Goal: Book appointment/travel/reservation

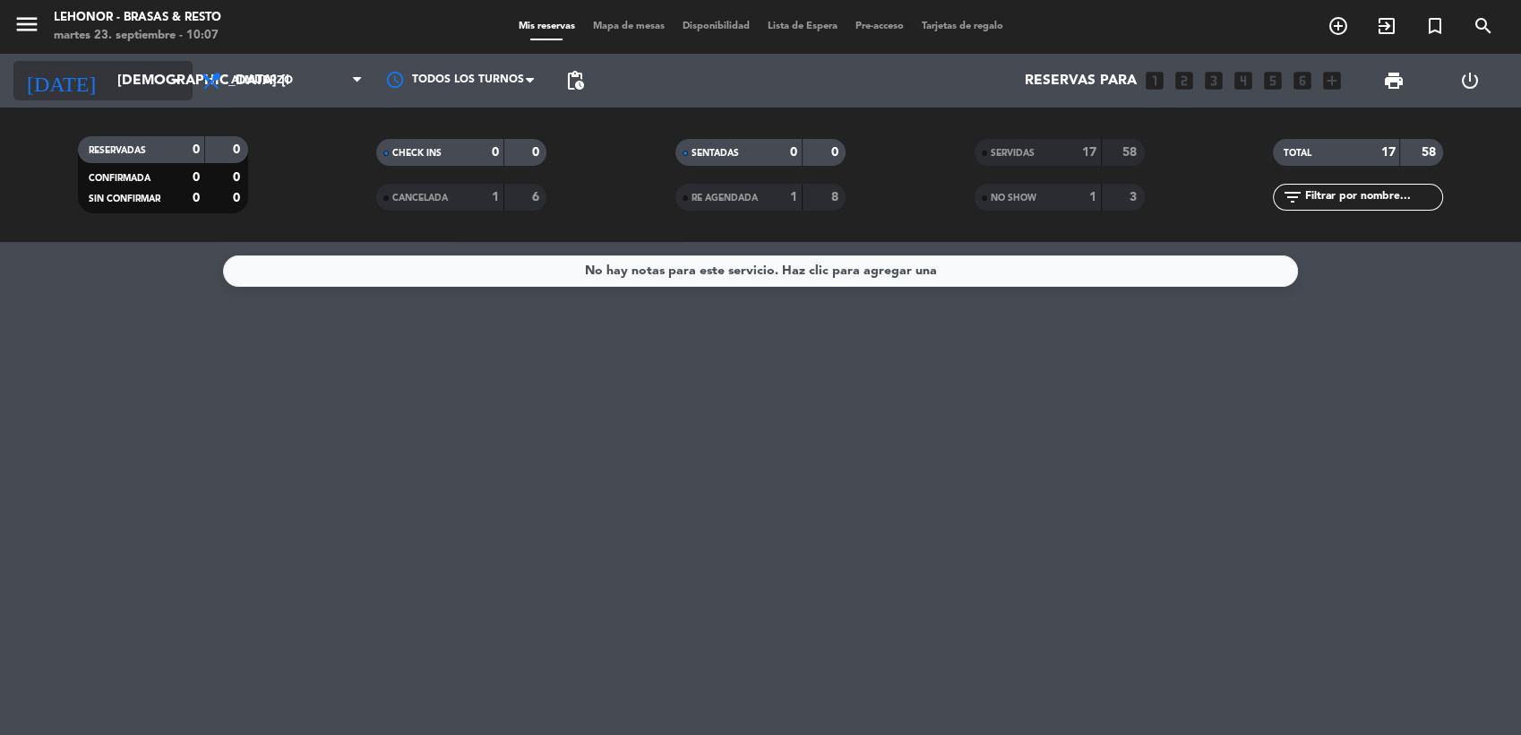
click at [165, 83] on input "[DEMOGRAPHIC_DATA] [DATE]" at bounding box center [202, 81] width 189 height 35
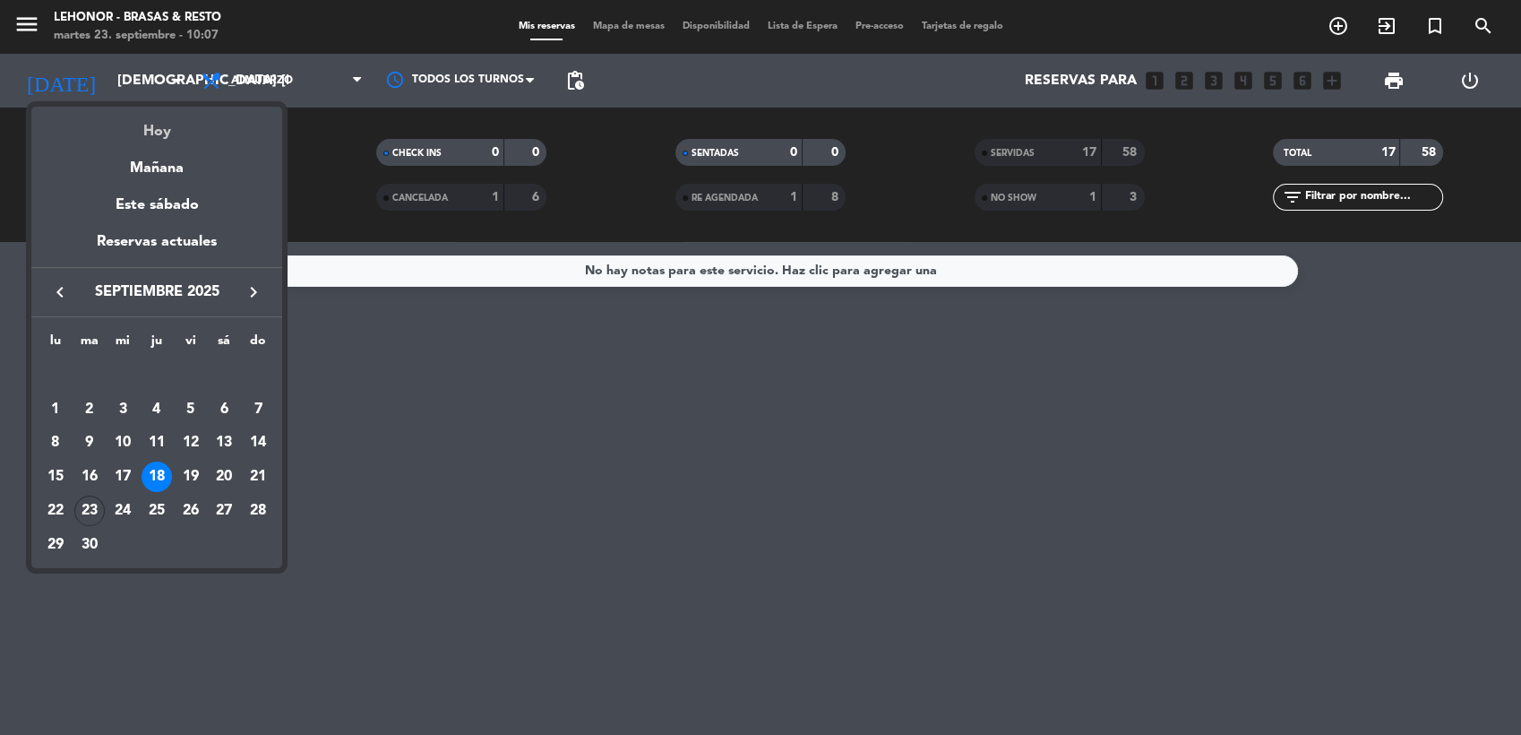
click at [147, 125] on div "Hoy" at bounding box center [156, 125] width 251 height 37
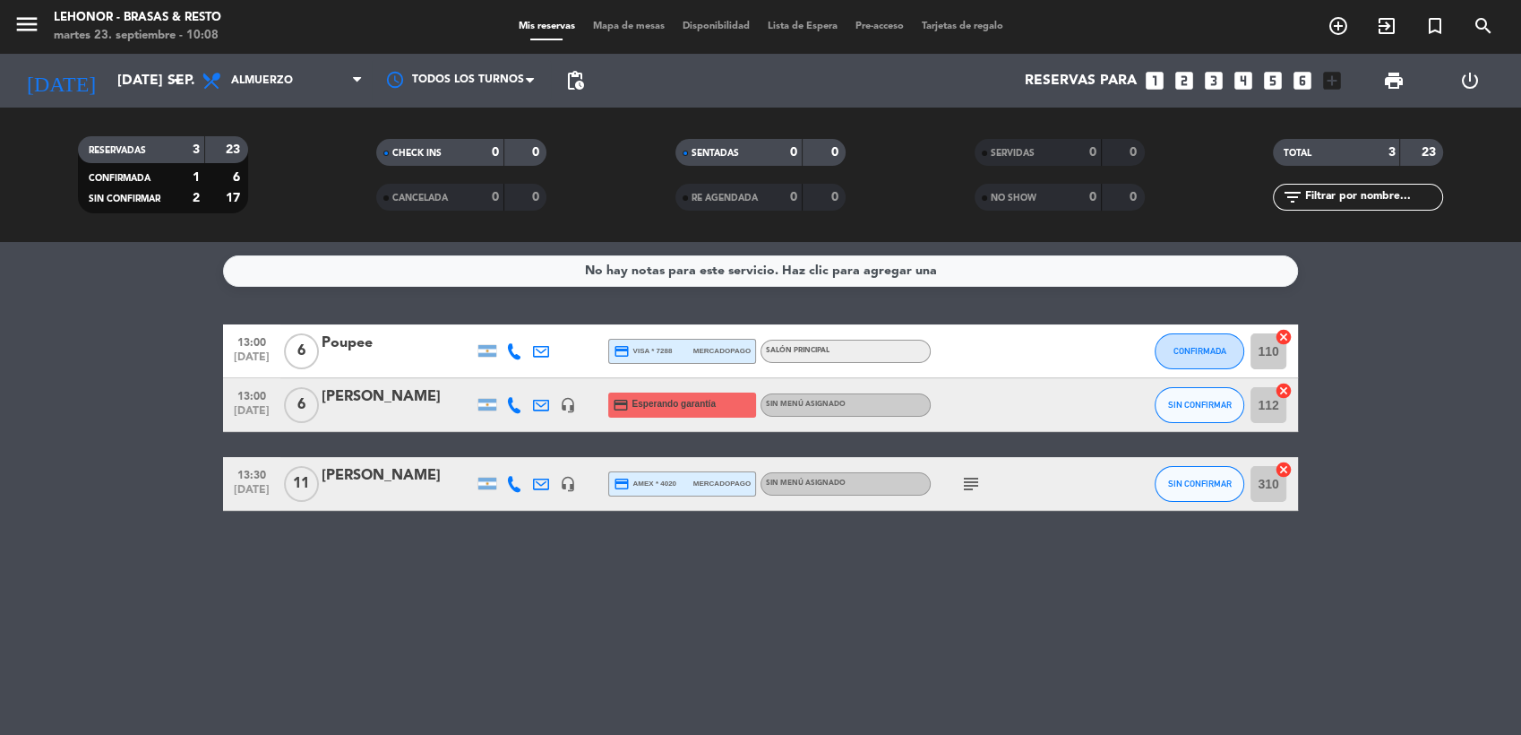
click at [567, 488] on icon "headset_mic" at bounding box center [568, 484] width 16 height 16
click at [164, 77] on input "[DATE] sep." at bounding box center [202, 81] width 189 height 35
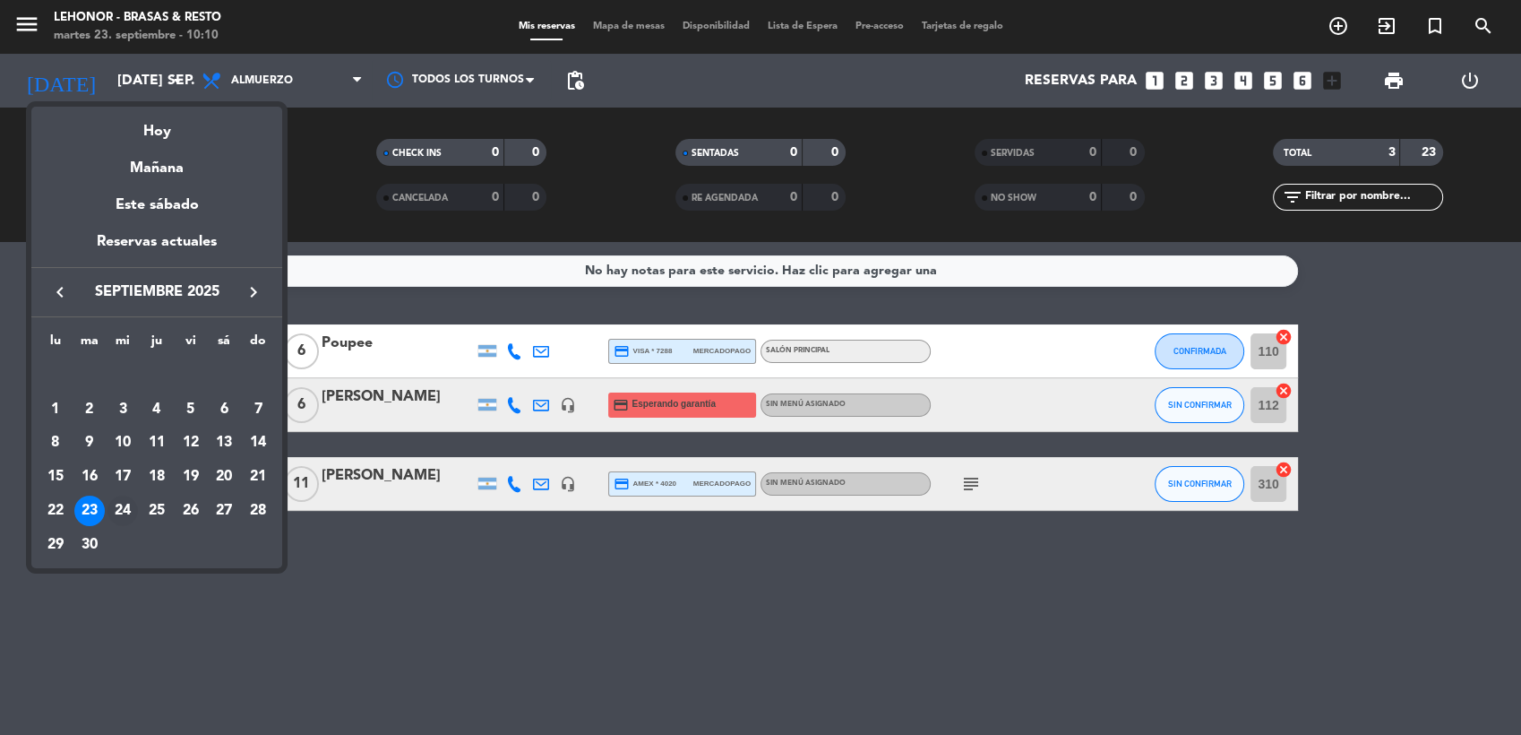
click at [119, 524] on div "24" at bounding box center [123, 510] width 30 height 30
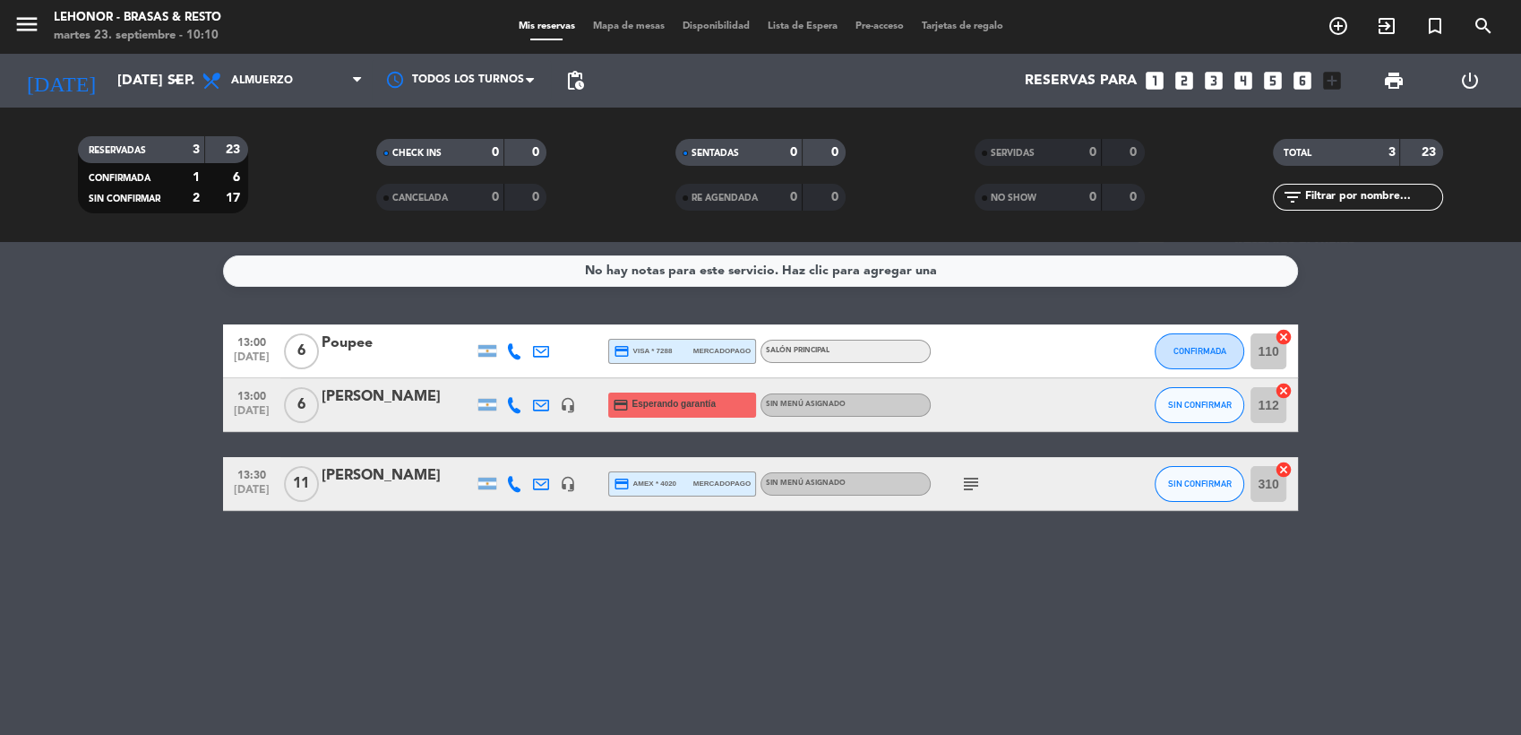
type input "mié. [DATE]"
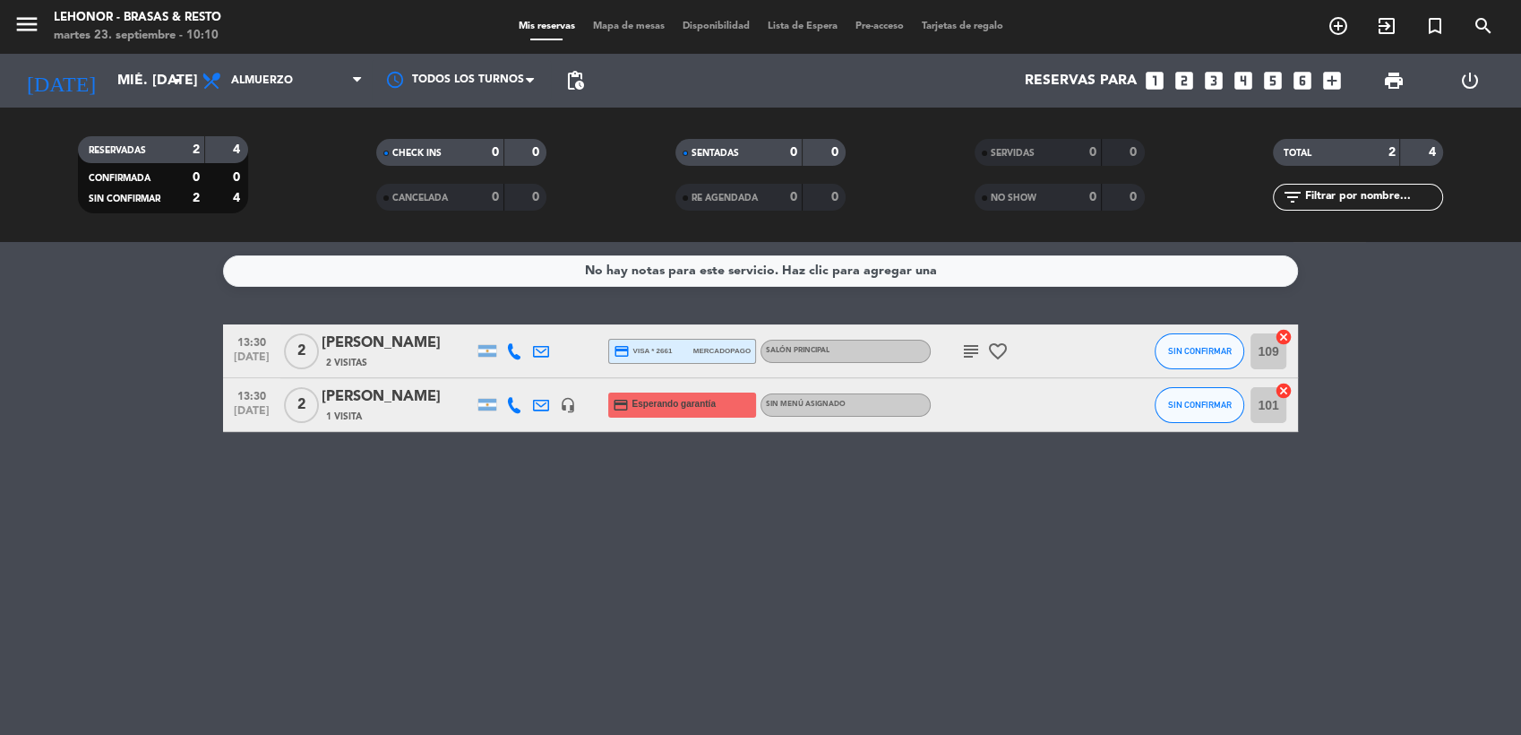
click at [321, 79] on span "Almuerzo" at bounding box center [282, 80] width 179 height 39
click at [274, 190] on div "menu Lehonor - Brasas & Resto martes 23. septiembre - 10:10 Mis reservas Mapa d…" at bounding box center [760, 121] width 1521 height 242
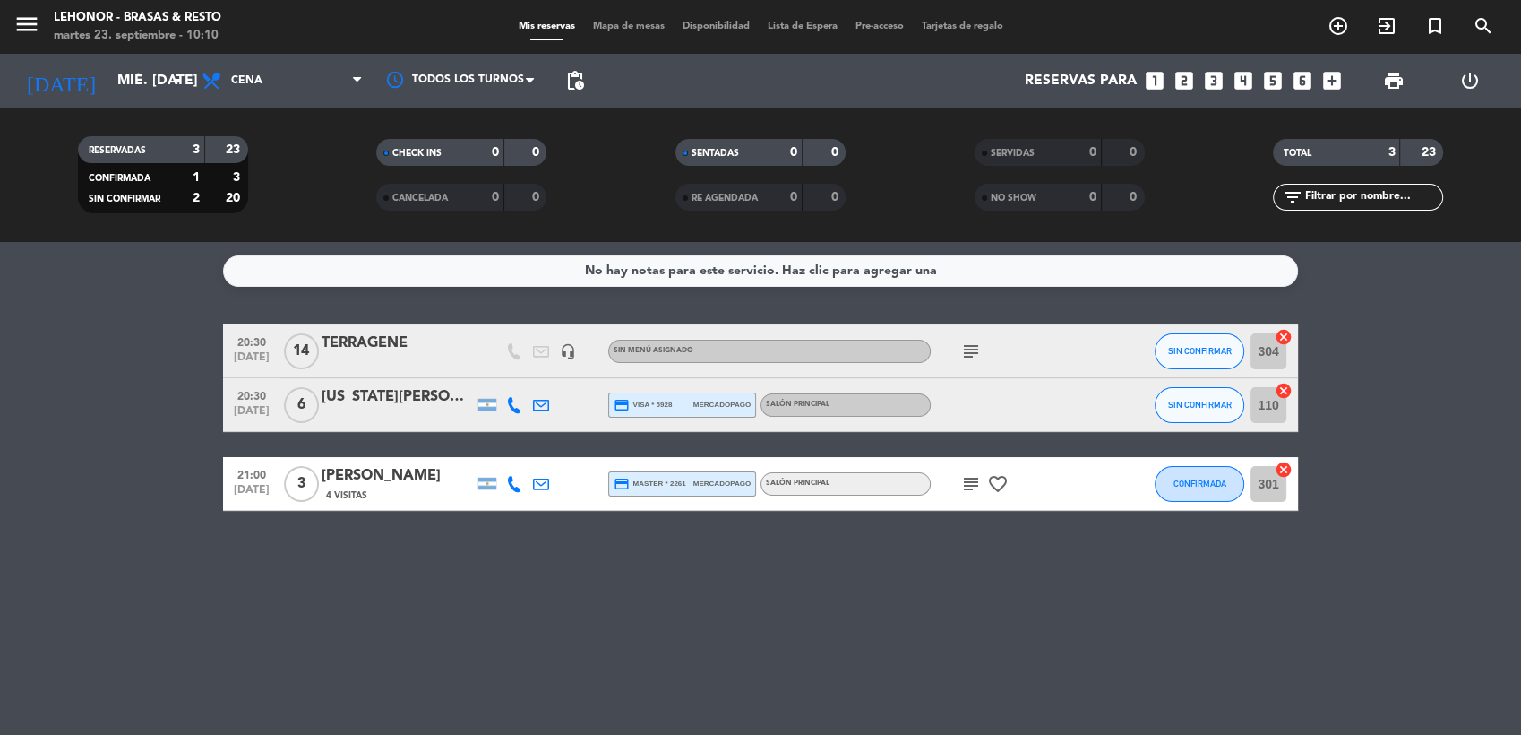
click at [626, 24] on span "Mapa de mesas" at bounding box center [629, 27] width 90 height 10
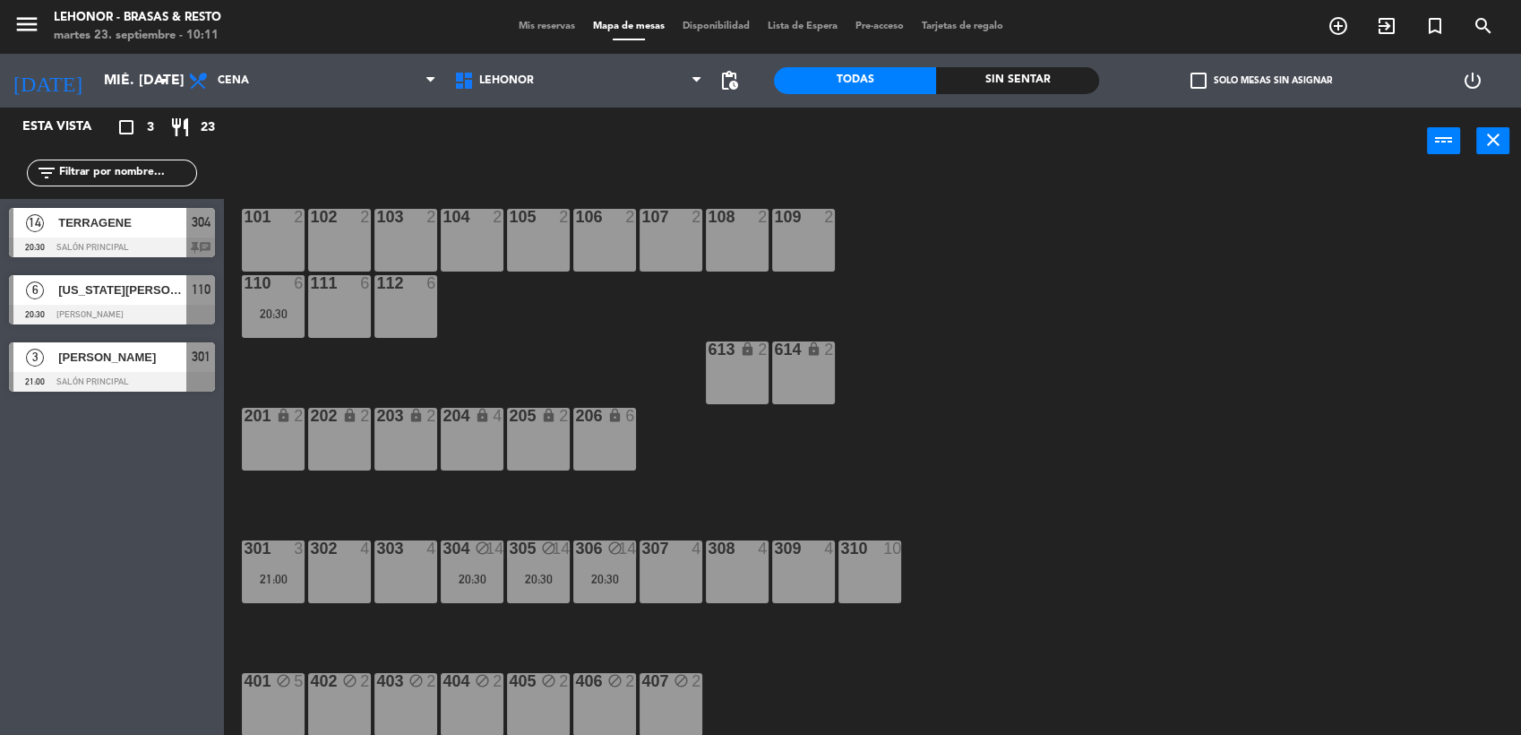
click at [606, 251] on div "106 2" at bounding box center [604, 240] width 63 height 63
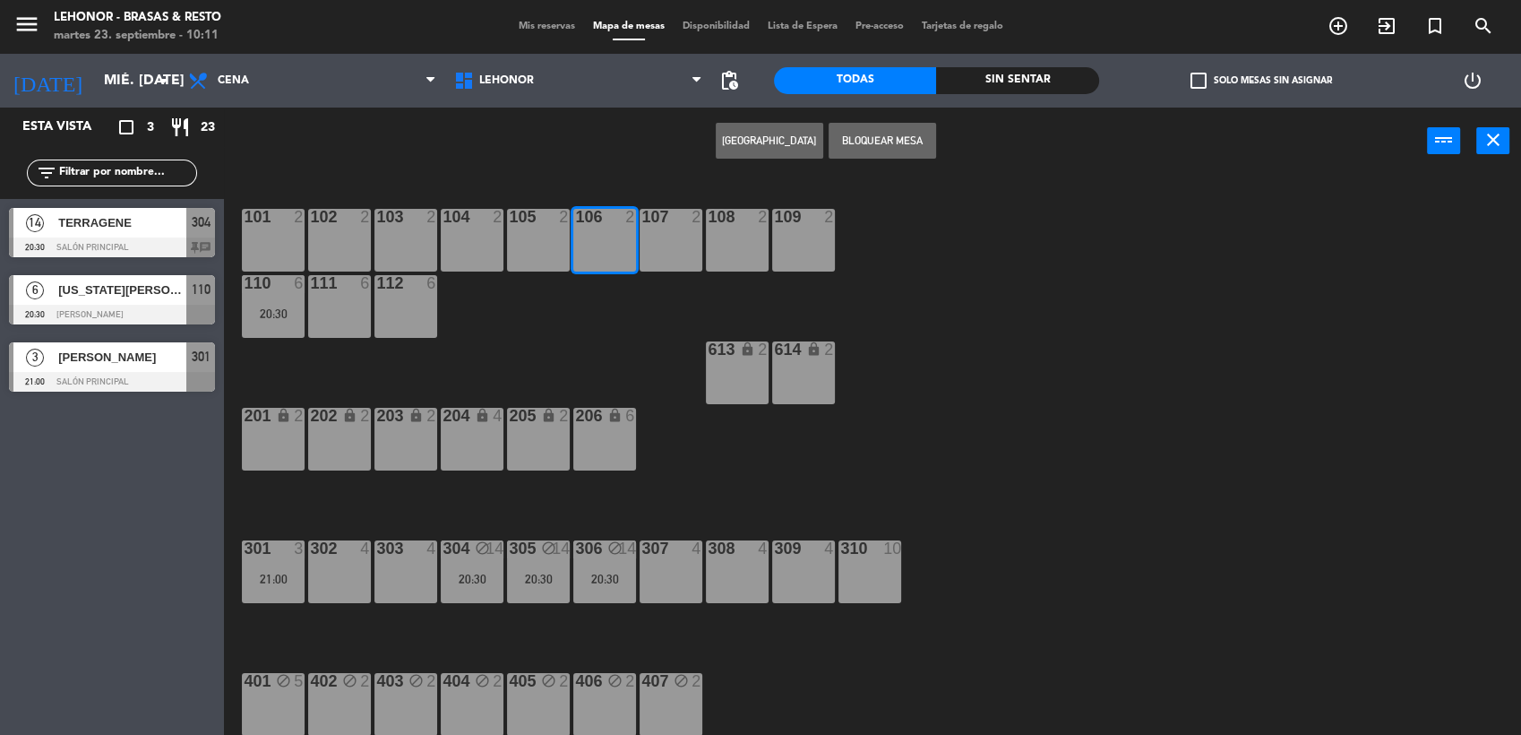
click at [747, 154] on button "[GEOGRAPHIC_DATA]" at bounding box center [770, 141] width 108 height 36
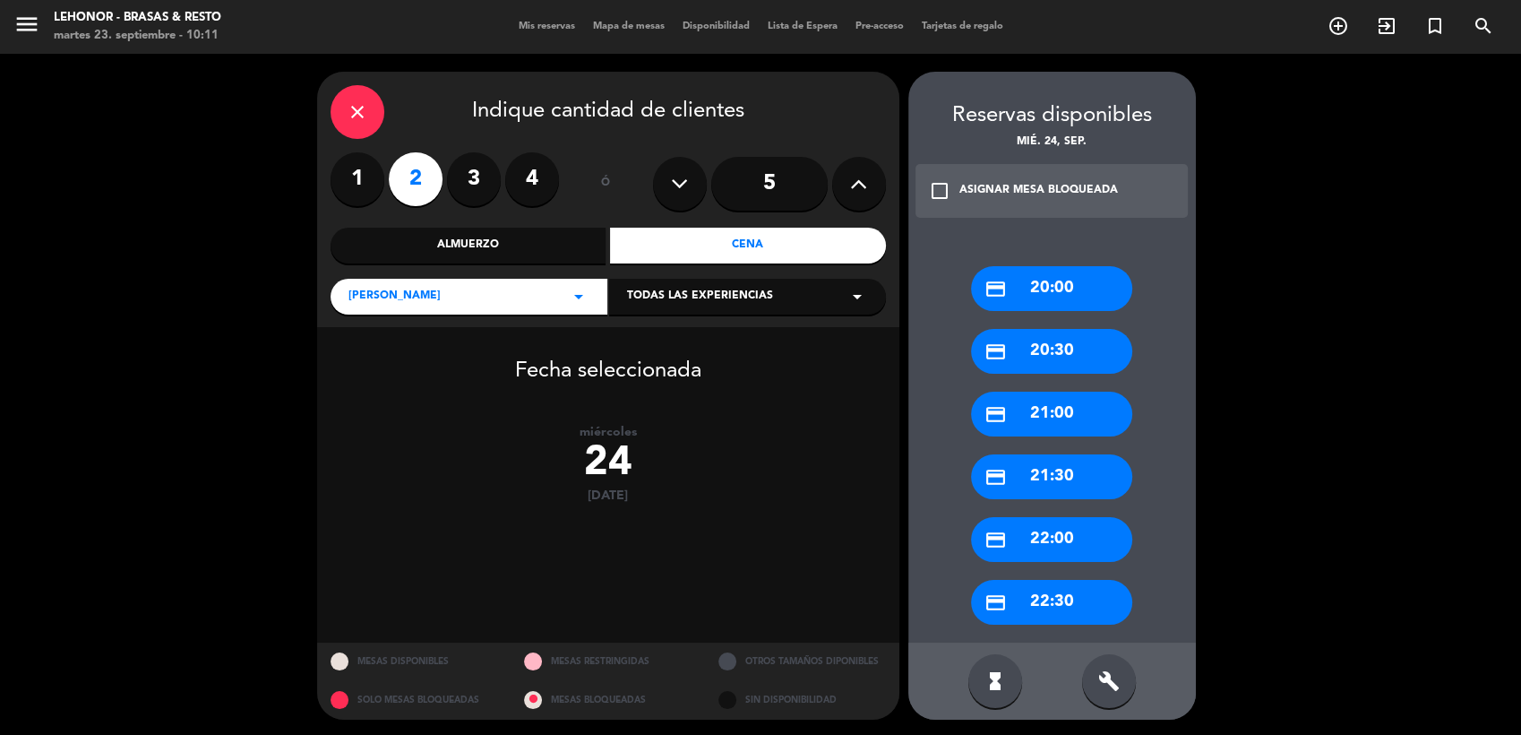
click at [1058, 417] on div "credit_card 21:00" at bounding box center [1051, 414] width 161 height 45
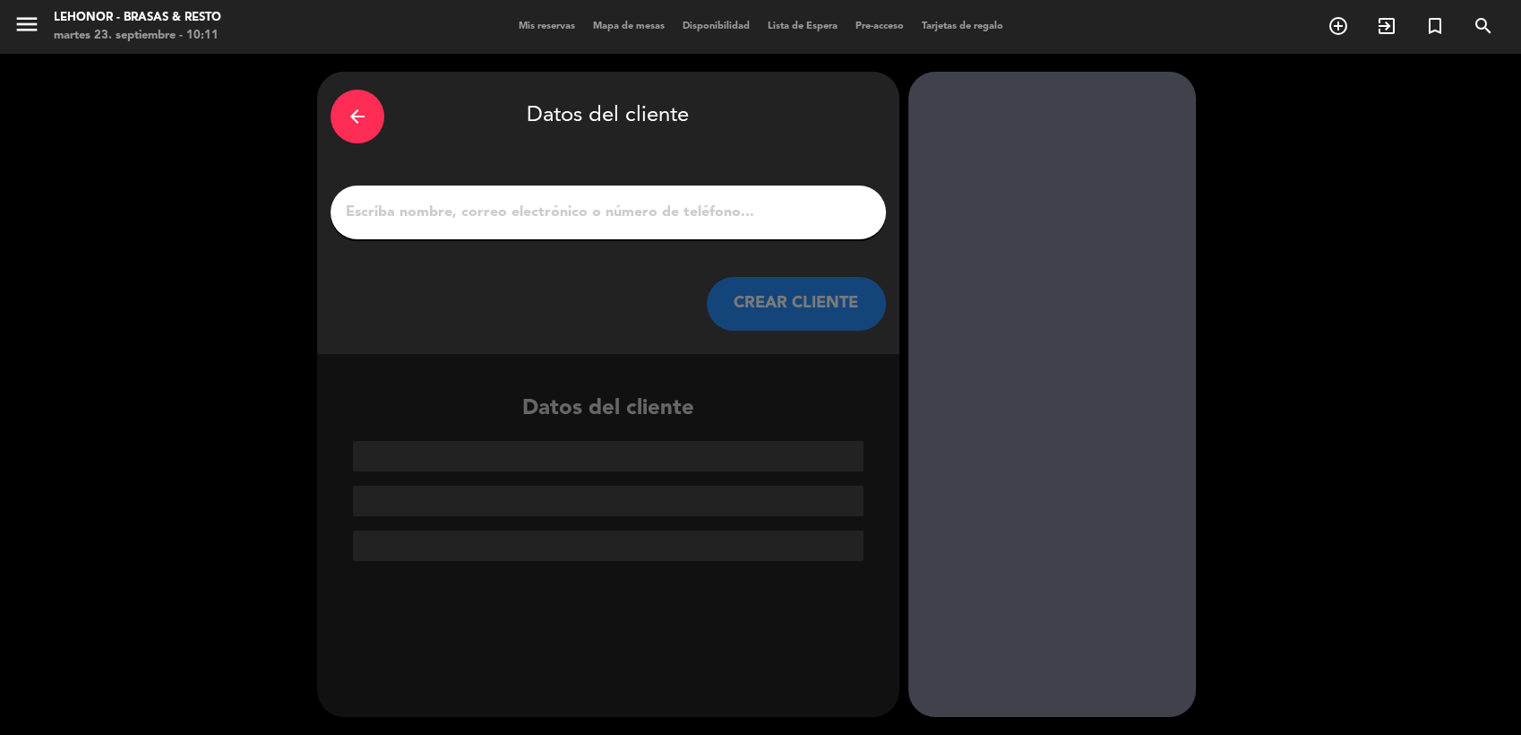
click at [482, 203] on input "1" at bounding box center [608, 212] width 529 height 25
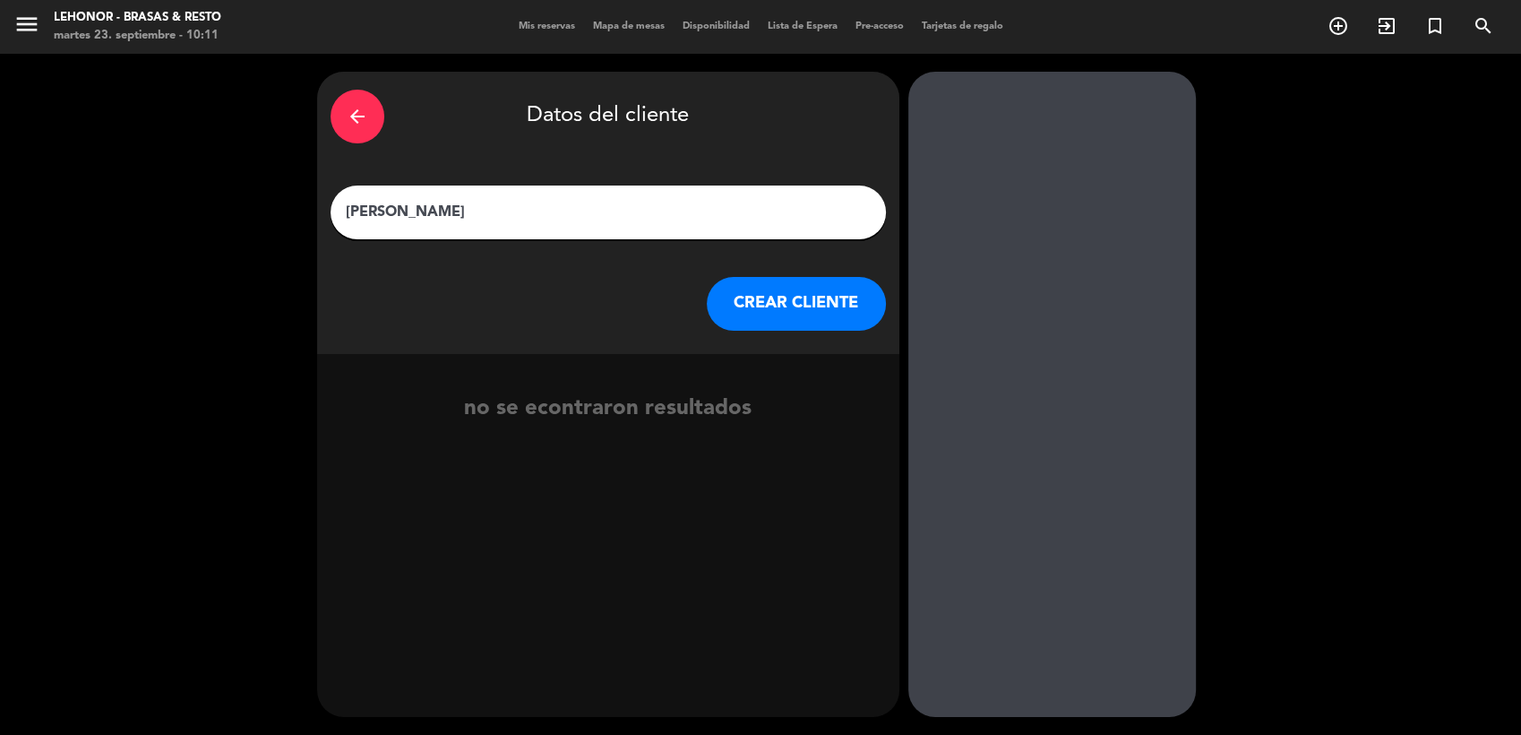
type input "[PERSON_NAME]"
click at [777, 324] on button "CREAR CLIENTE" at bounding box center [796, 304] width 179 height 54
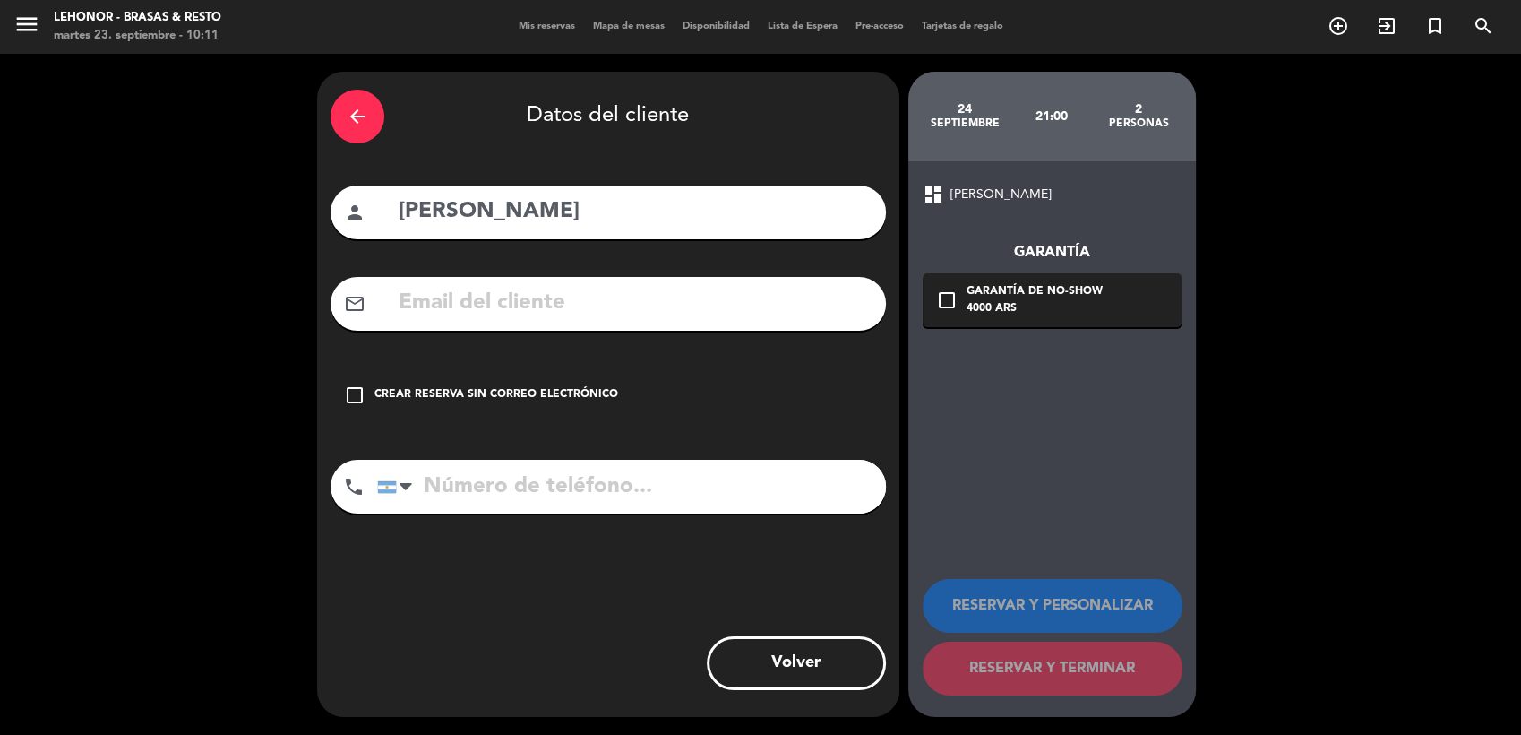
click at [508, 505] on input "tel" at bounding box center [631, 487] width 509 height 54
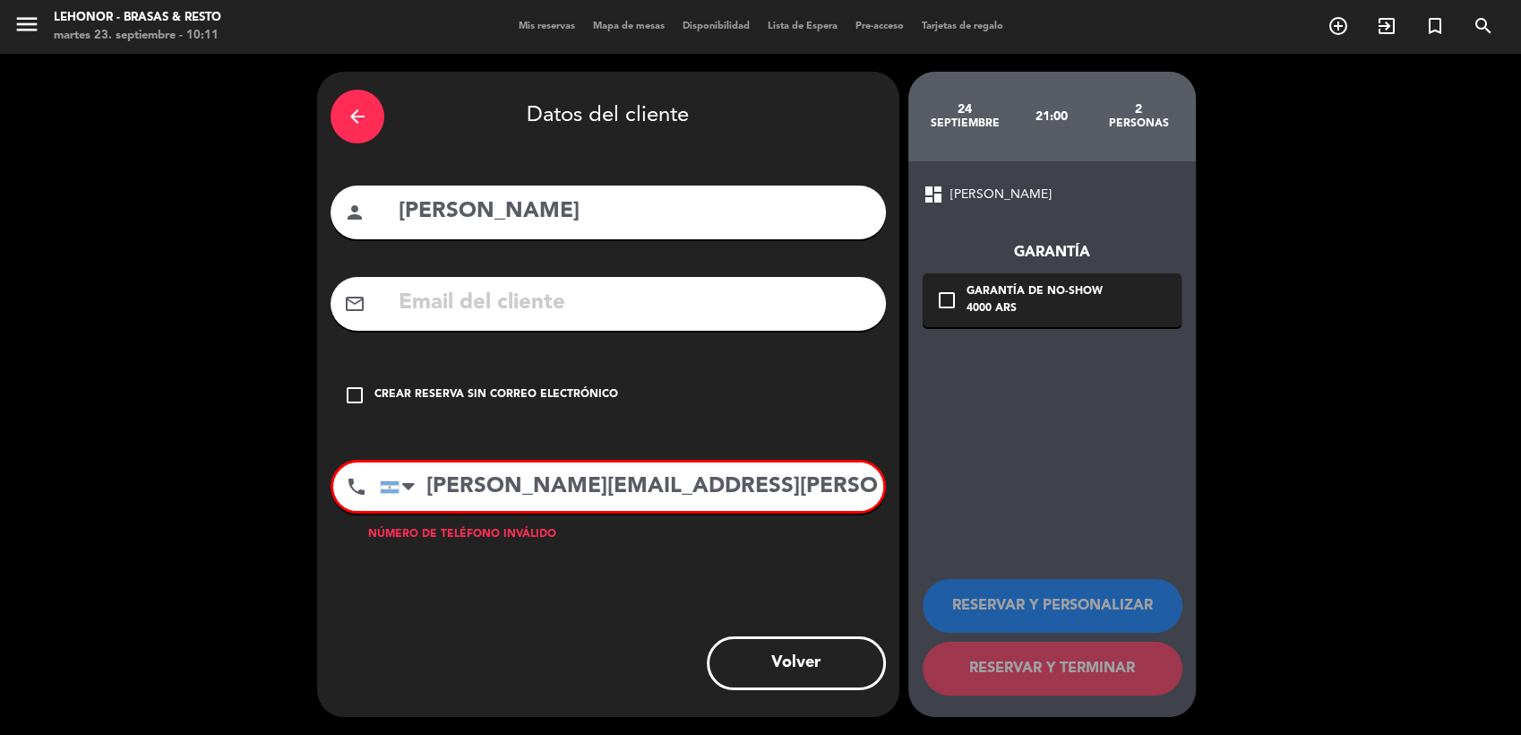
type input "[PERSON_NAME][EMAIL_ADDRESS][PERSON_NAME][PERSON_NAME][DOMAIN_NAME]"
drag, startPoint x: 741, startPoint y: 481, endPoint x: 241, endPoint y: 478, distance: 500.0
click at [241, 478] on div "arrow_back Datos del cliente person [PERSON_NAME] mail_outline check_box_outlin…" at bounding box center [760, 394] width 1521 height 681
click at [448, 314] on input "text" at bounding box center [635, 303] width 476 height 37
paste input "[PERSON_NAME][EMAIL_ADDRESS][PERSON_NAME][PERSON_NAME][DOMAIN_NAME]"
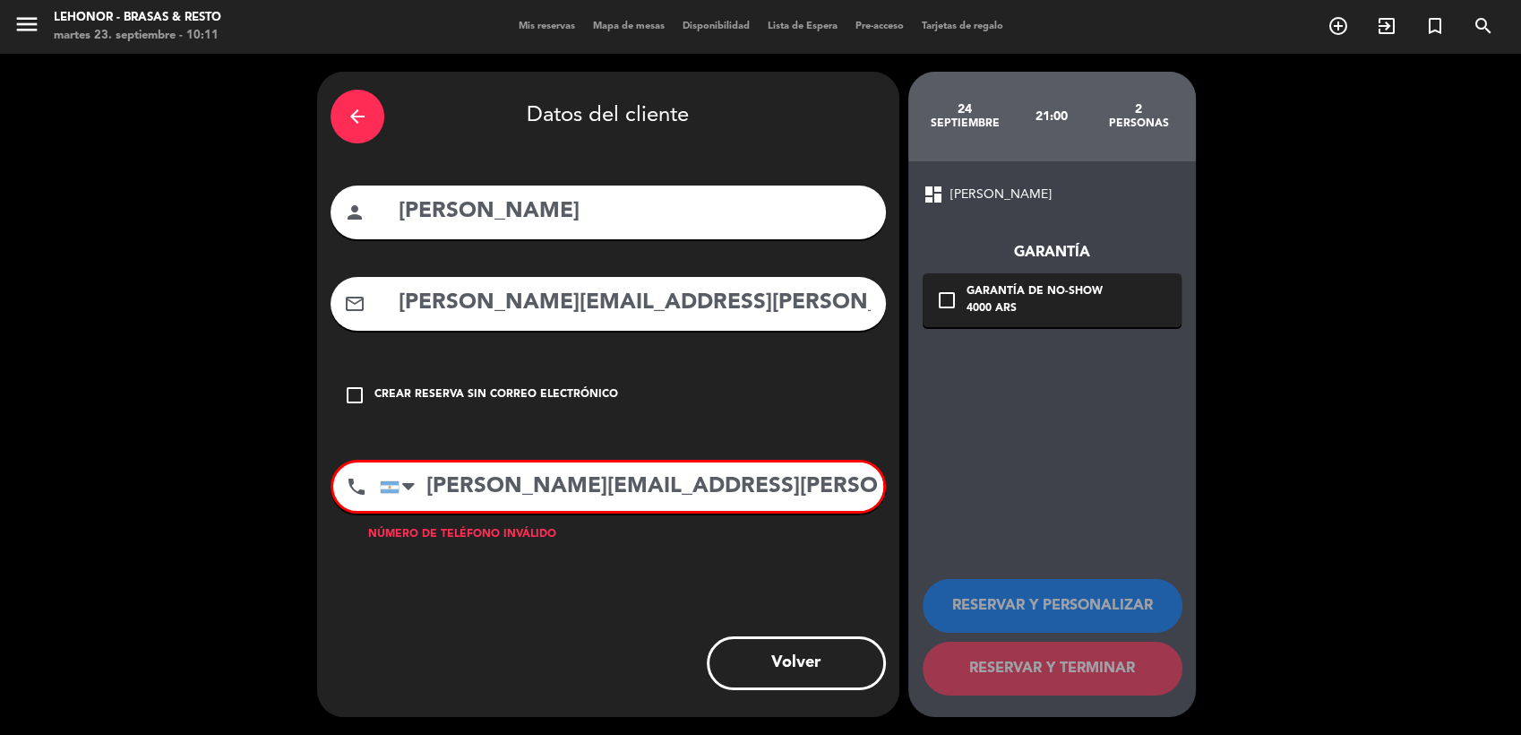
type input "[PERSON_NAME][EMAIL_ADDRESS][PERSON_NAME][PERSON_NAME][DOMAIN_NAME]"
drag, startPoint x: 767, startPoint y: 488, endPoint x: 220, endPoint y: 517, distance: 547.3
click at [220, 517] on div "arrow_back Datos del cliente person [PERSON_NAME] mail_outline [PERSON_NAME][EM…" at bounding box center [760, 394] width 1521 height 681
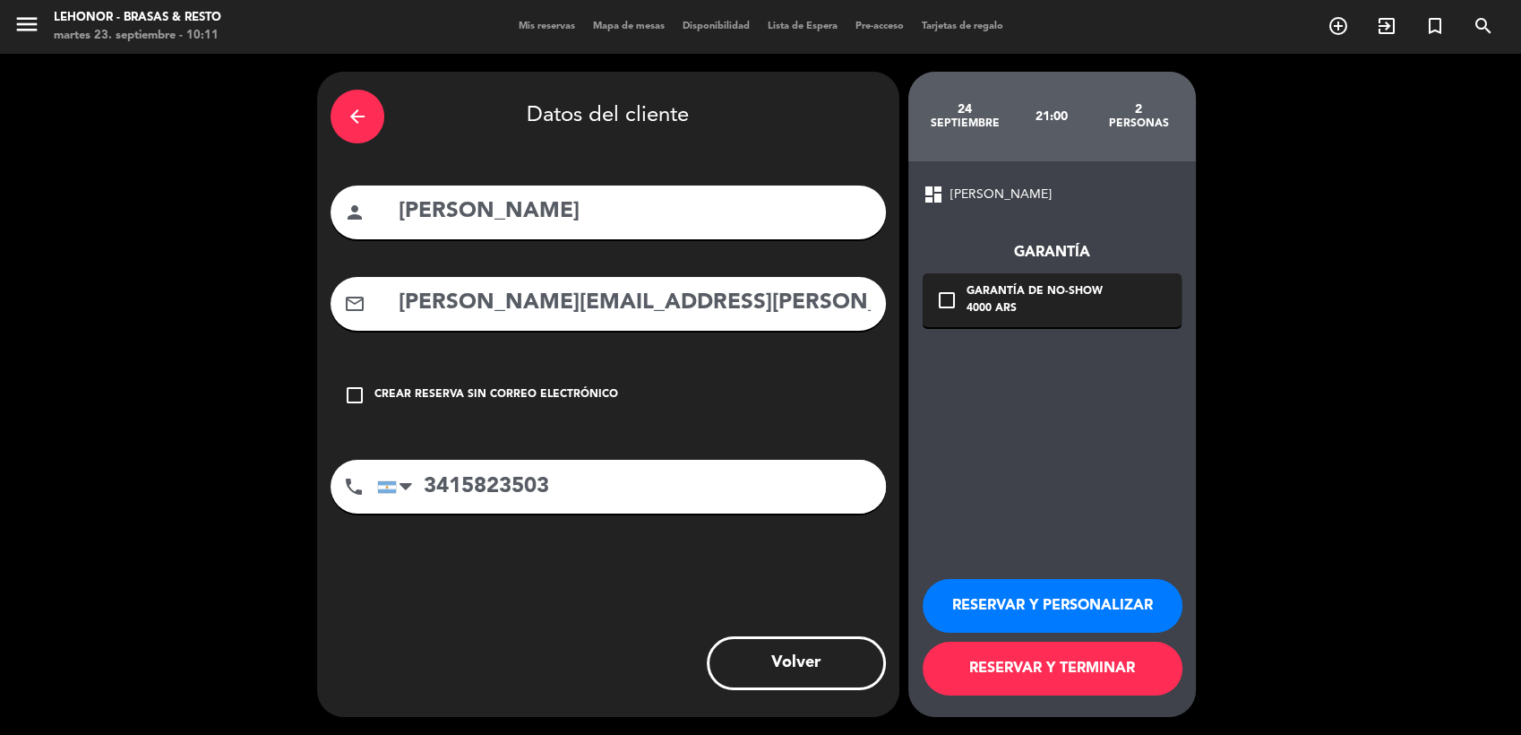
type input "3415823503"
click at [1059, 663] on button "RESERVAR Y TERMINAR" at bounding box center [1053, 669] width 260 height 54
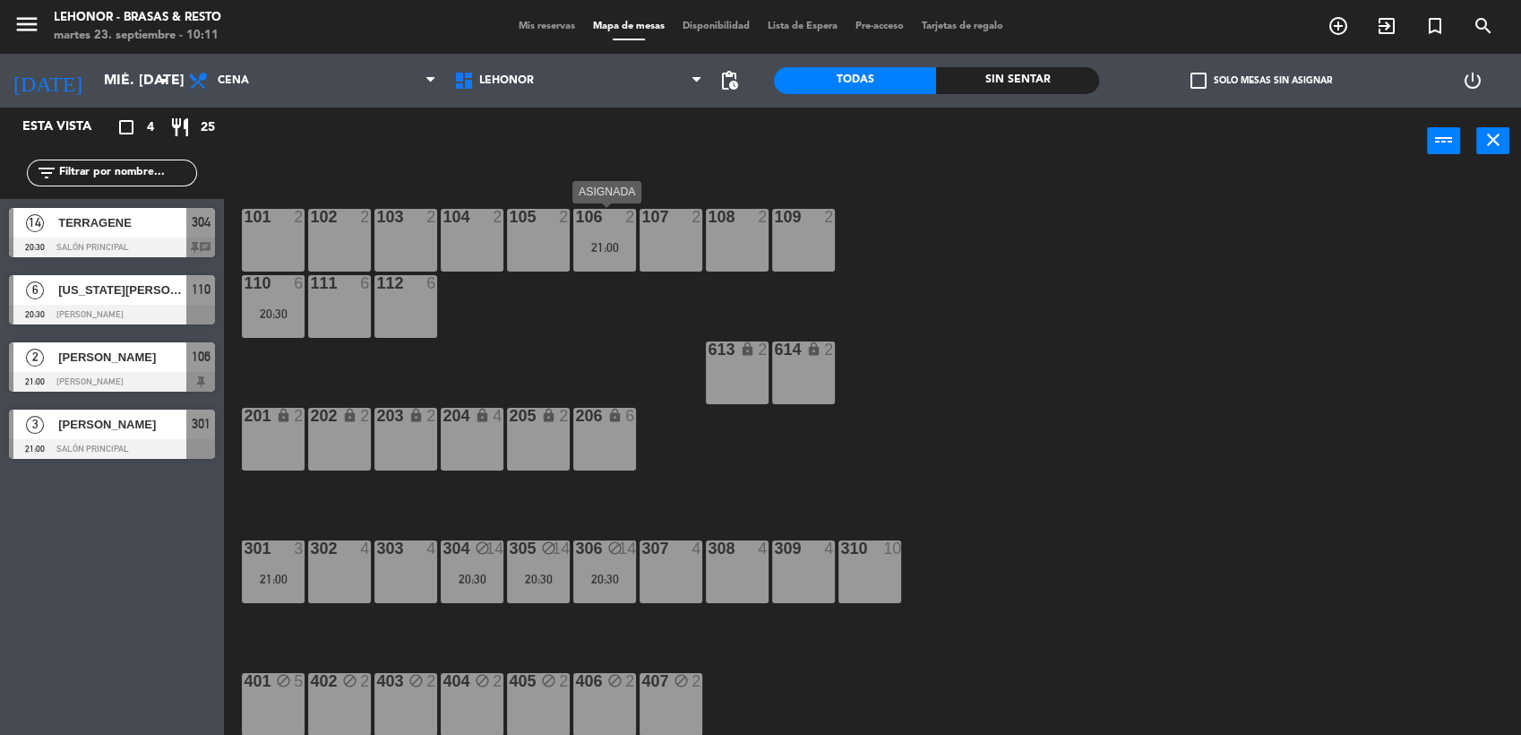
click at [609, 229] on div "106 2 21:00" at bounding box center [604, 240] width 63 height 63
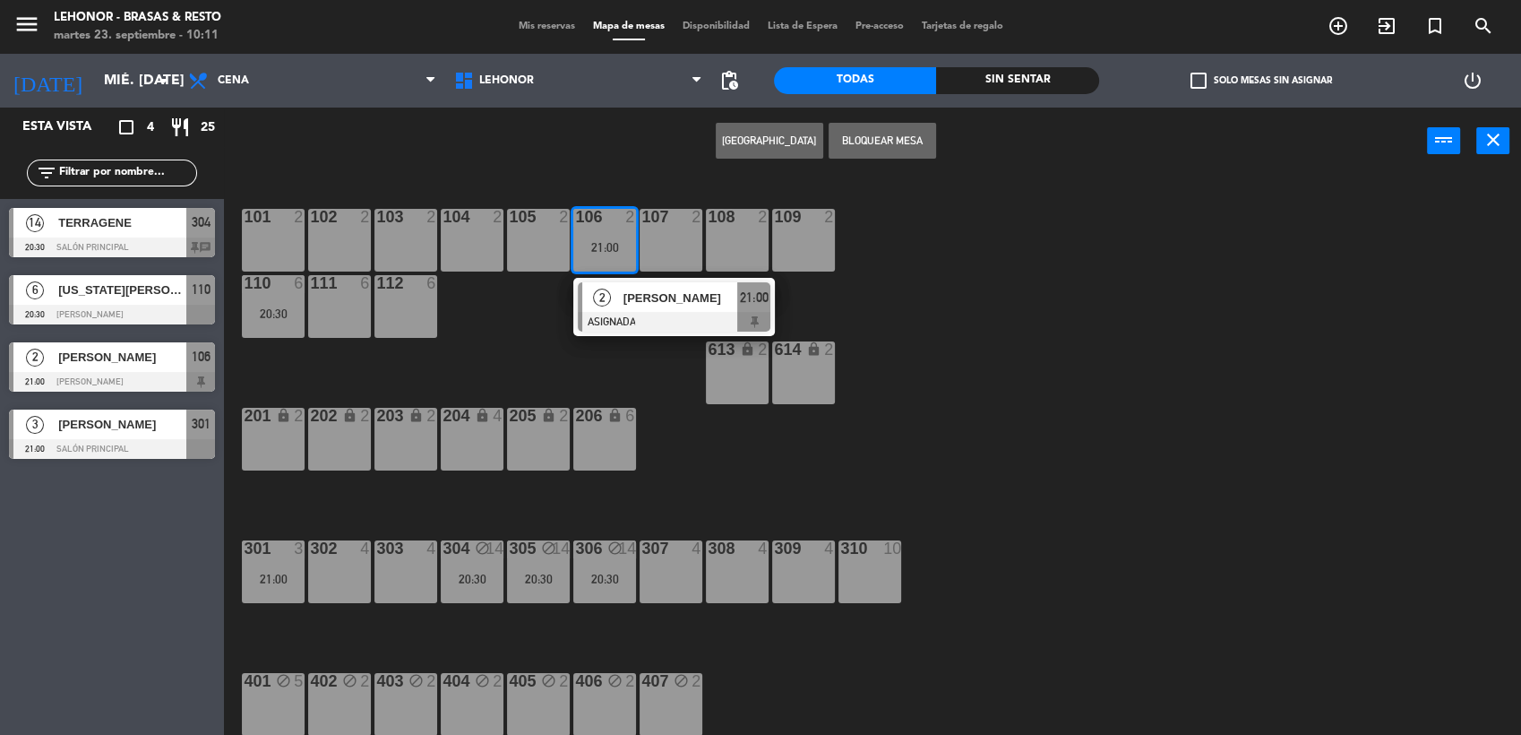
click at [611, 306] on div "2" at bounding box center [601, 297] width 39 height 30
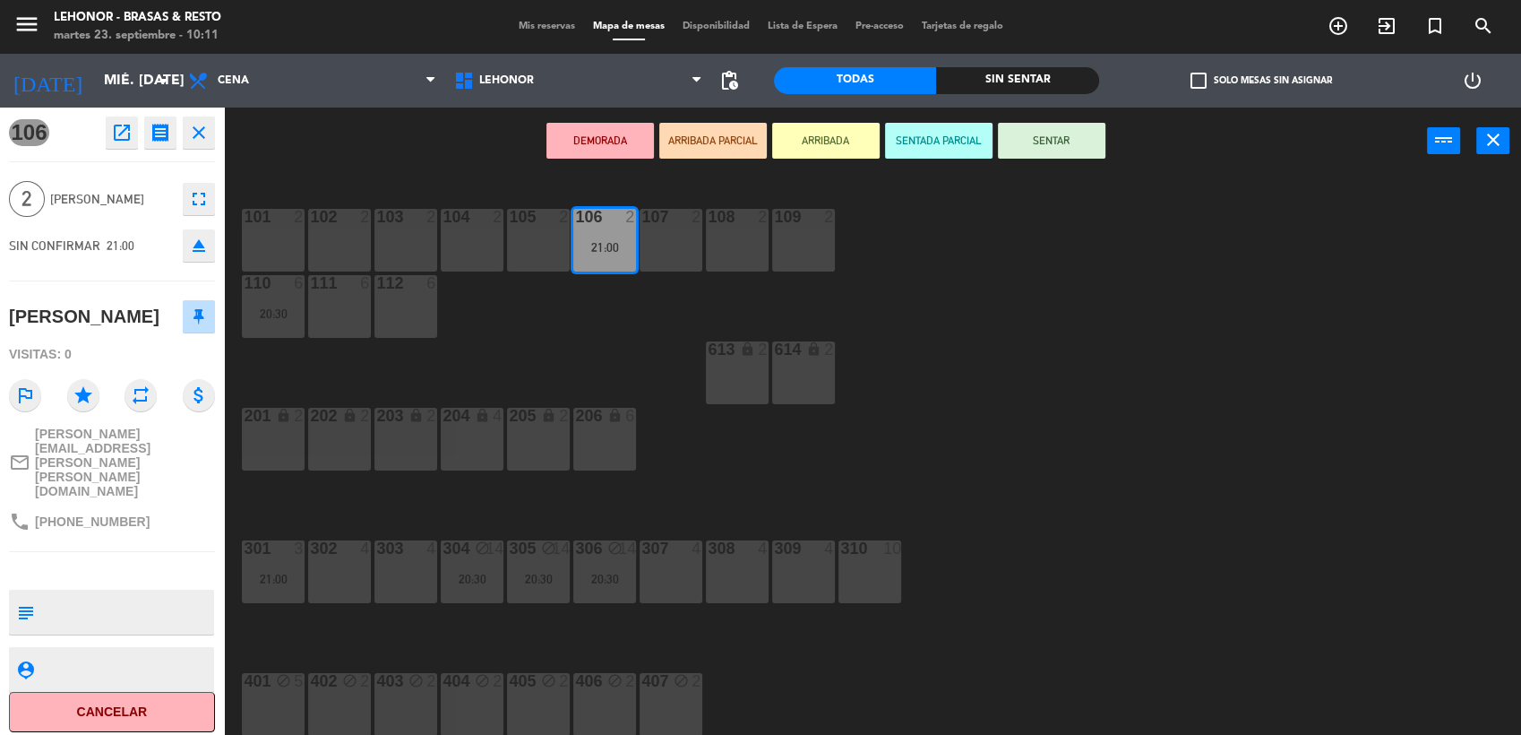
click at [109, 593] on textarea at bounding box center [126, 612] width 171 height 38
type textarea "Giftcard Experiencia [PERSON_NAME]. Firma Cta Cte"
click at [121, 287] on div "106 open_in_new receipt 9:00 PM mié., [DATE] 2 personas [PERSON_NAME] Mesa 106 …" at bounding box center [112, 421] width 224 height 627
click at [1003, 446] on div "101 2 102 2 103 2 104 2 105 2 106 2 21:00 107 2 108 2 109 2 110 6 20:30 111 6 1…" at bounding box center [880, 457] width 1282 height 560
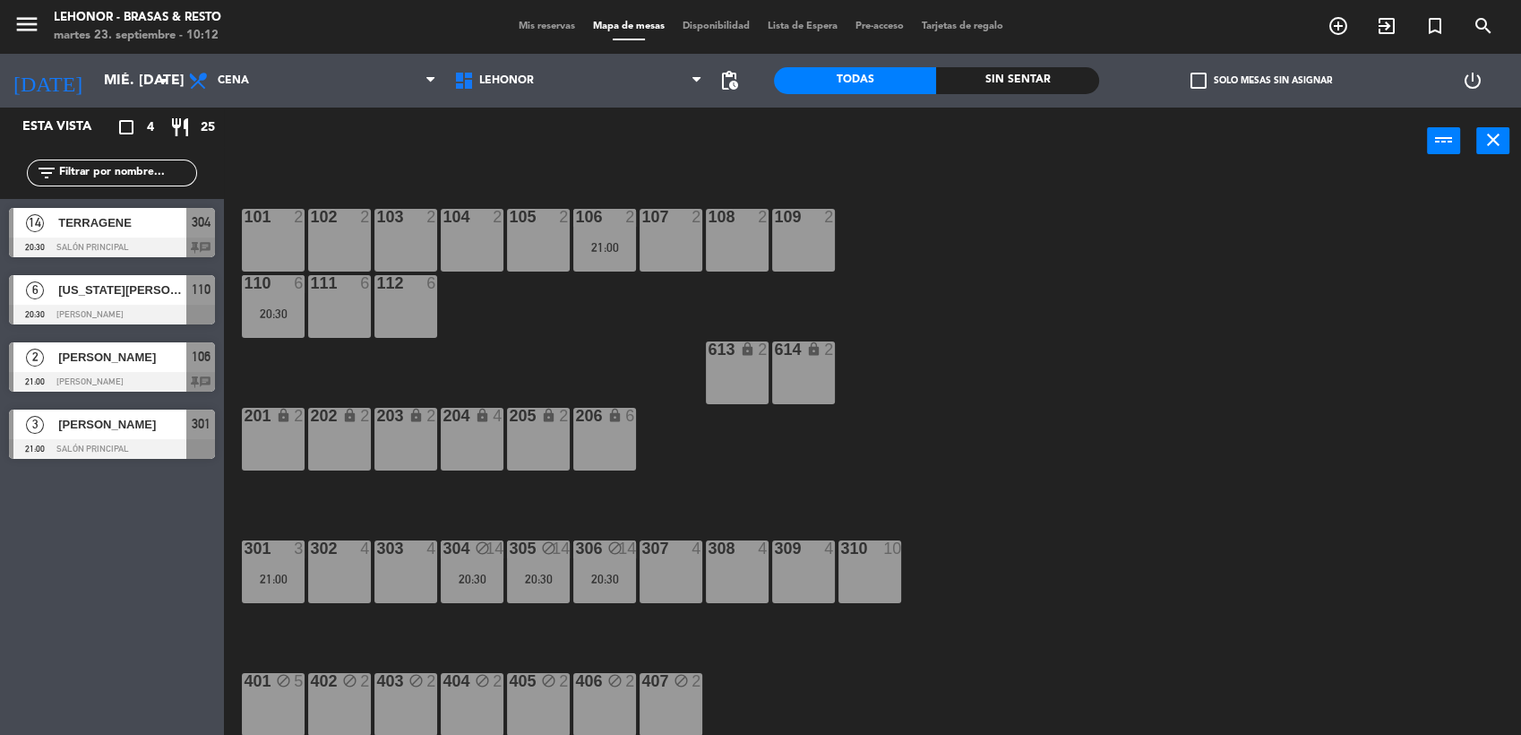
click at [468, 573] on div "20:30" at bounding box center [472, 579] width 63 height 13
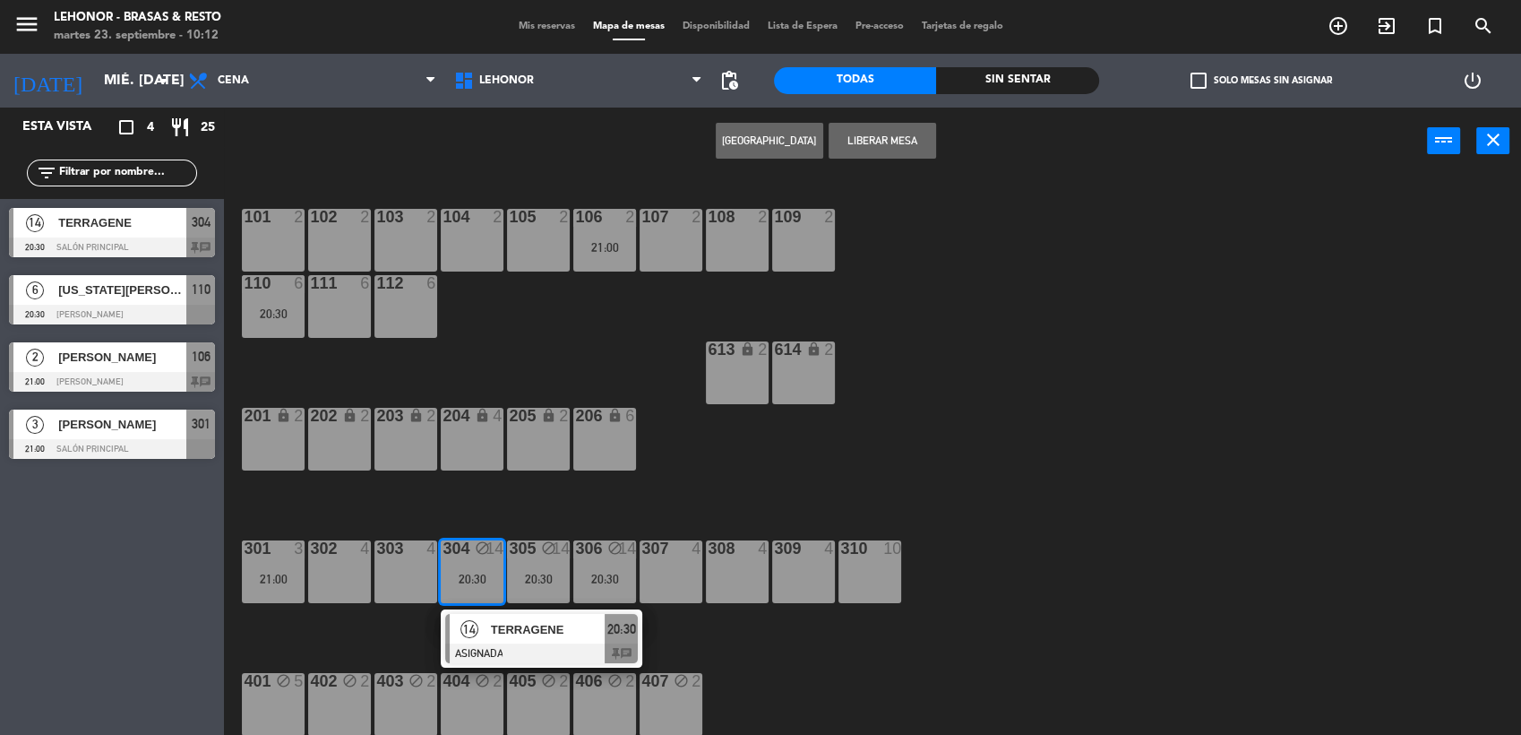
click at [523, 638] on span "TERRAGENE" at bounding box center [548, 629] width 115 height 19
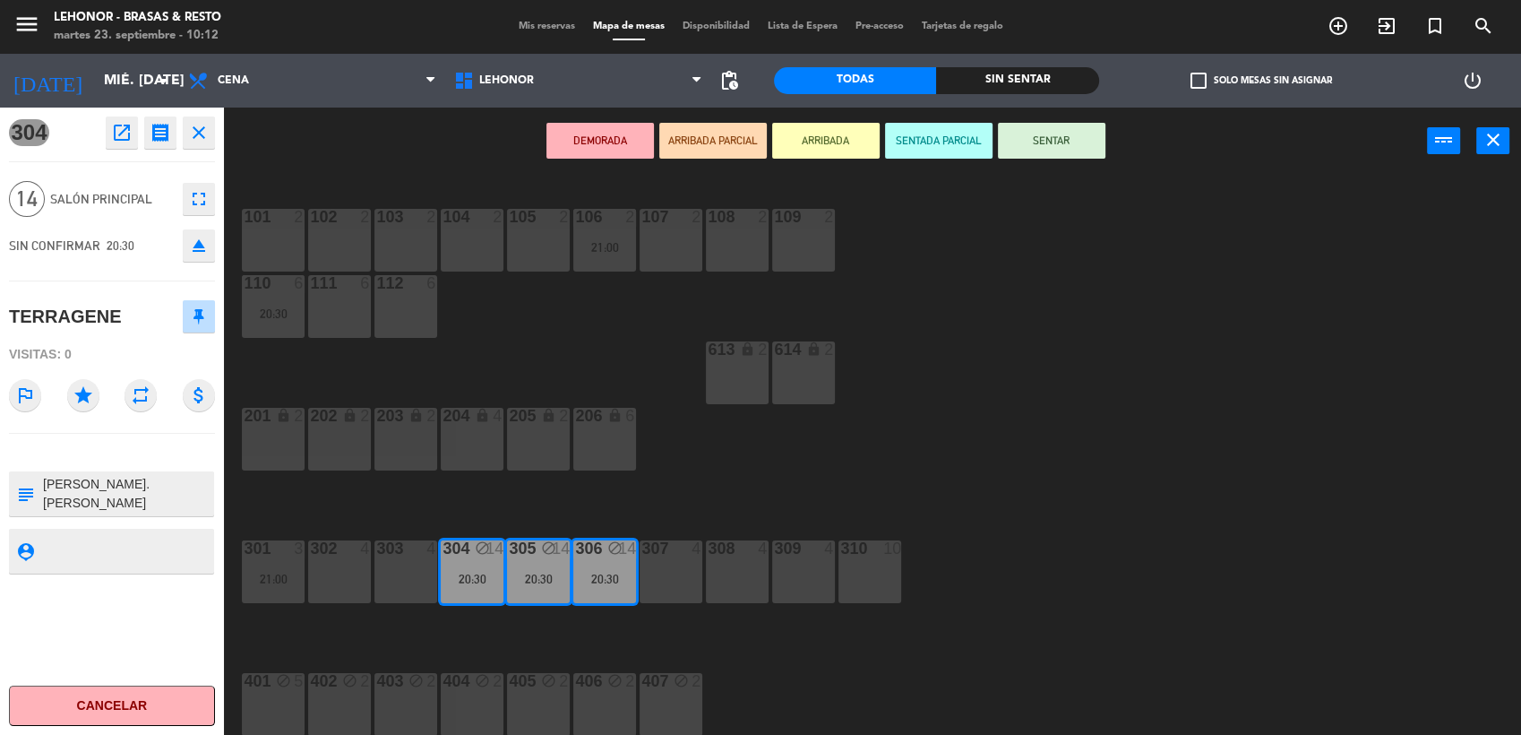
click at [1055, 394] on div "101 2 102 2 103 2 104 2 105 2 106 2 21:00 107 2 108 2 109 2 110 6 20:30 111 6 1…" at bounding box center [880, 457] width 1282 height 560
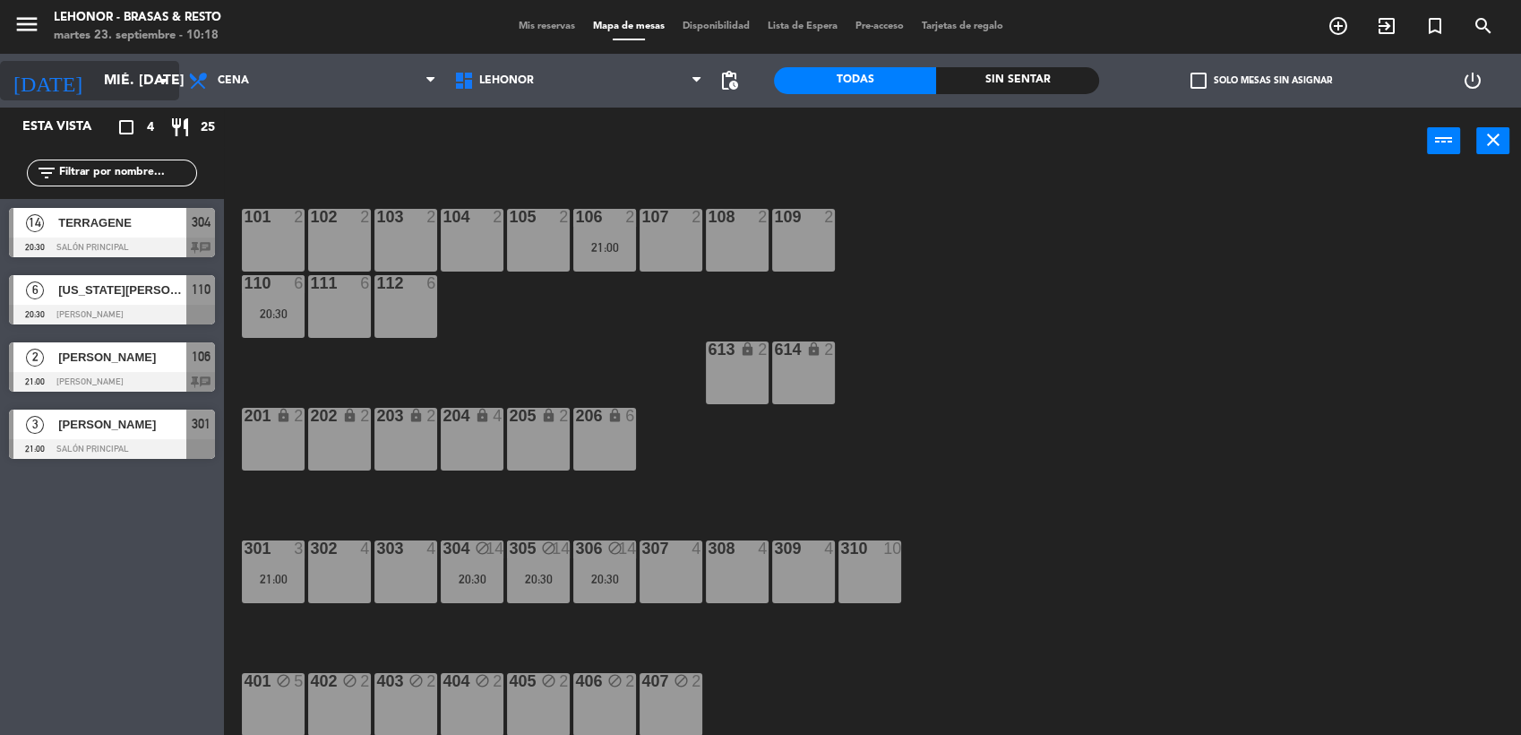
click at [119, 92] on input "mié. [DATE]" at bounding box center [189, 81] width 189 height 35
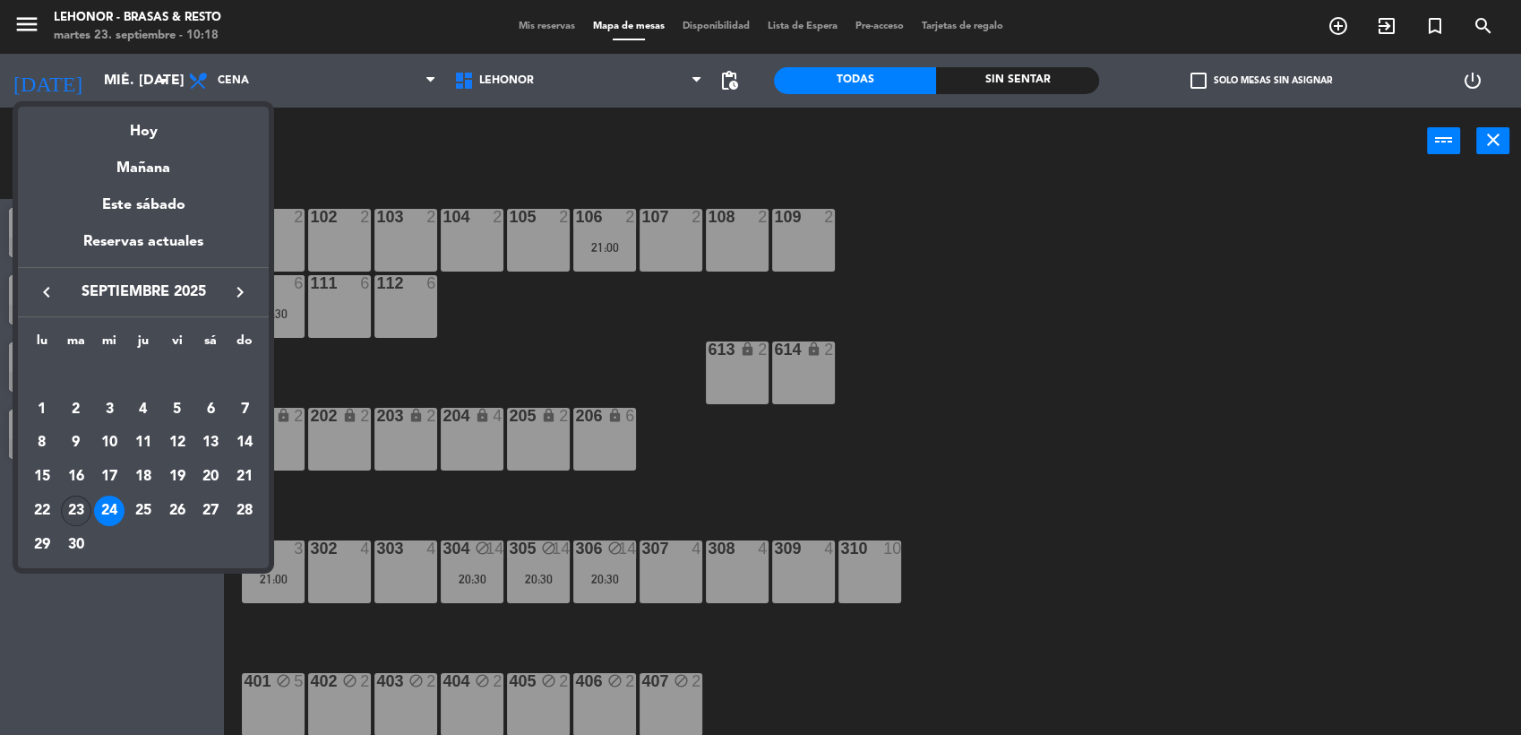
click at [72, 519] on div "23" at bounding box center [76, 510] width 30 height 30
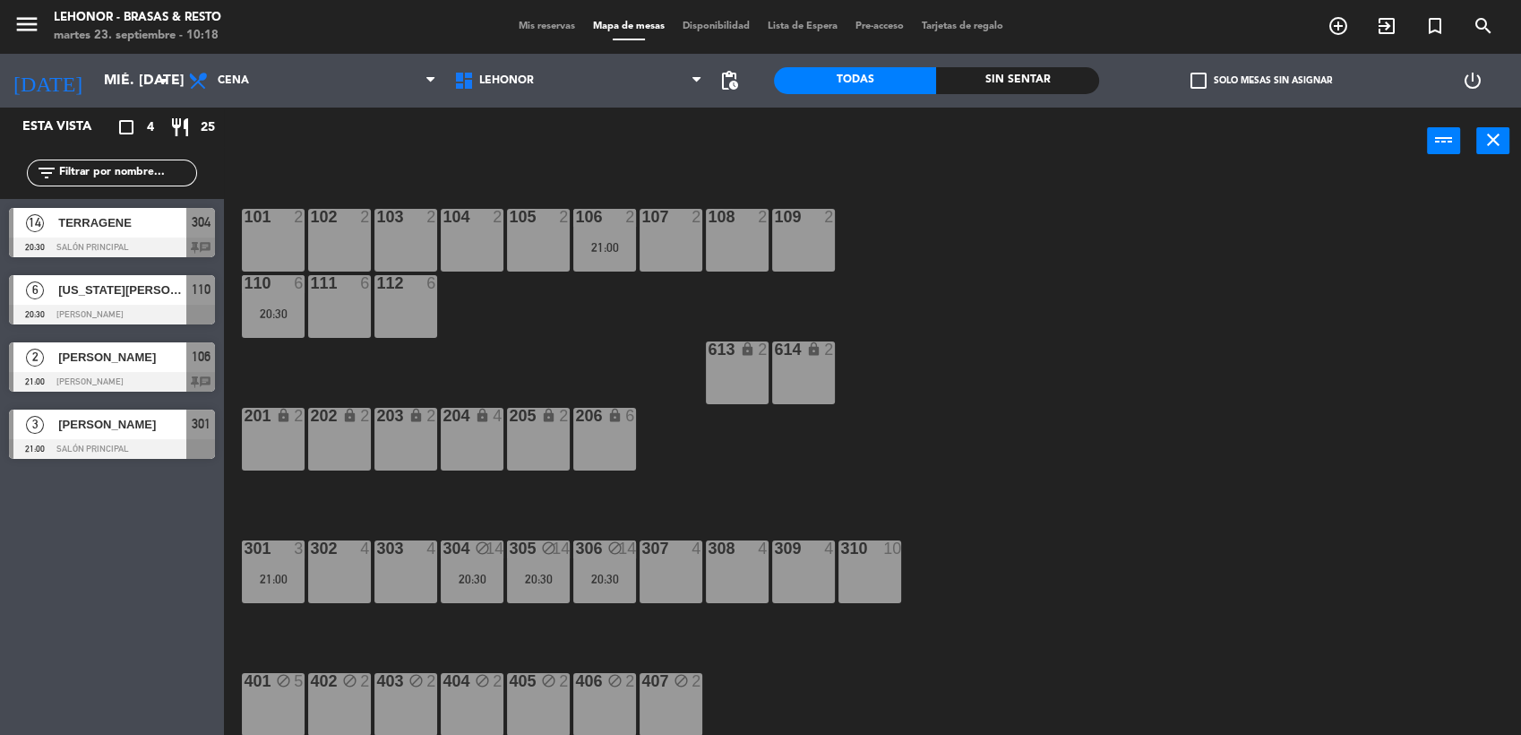
type input "[DATE] sep."
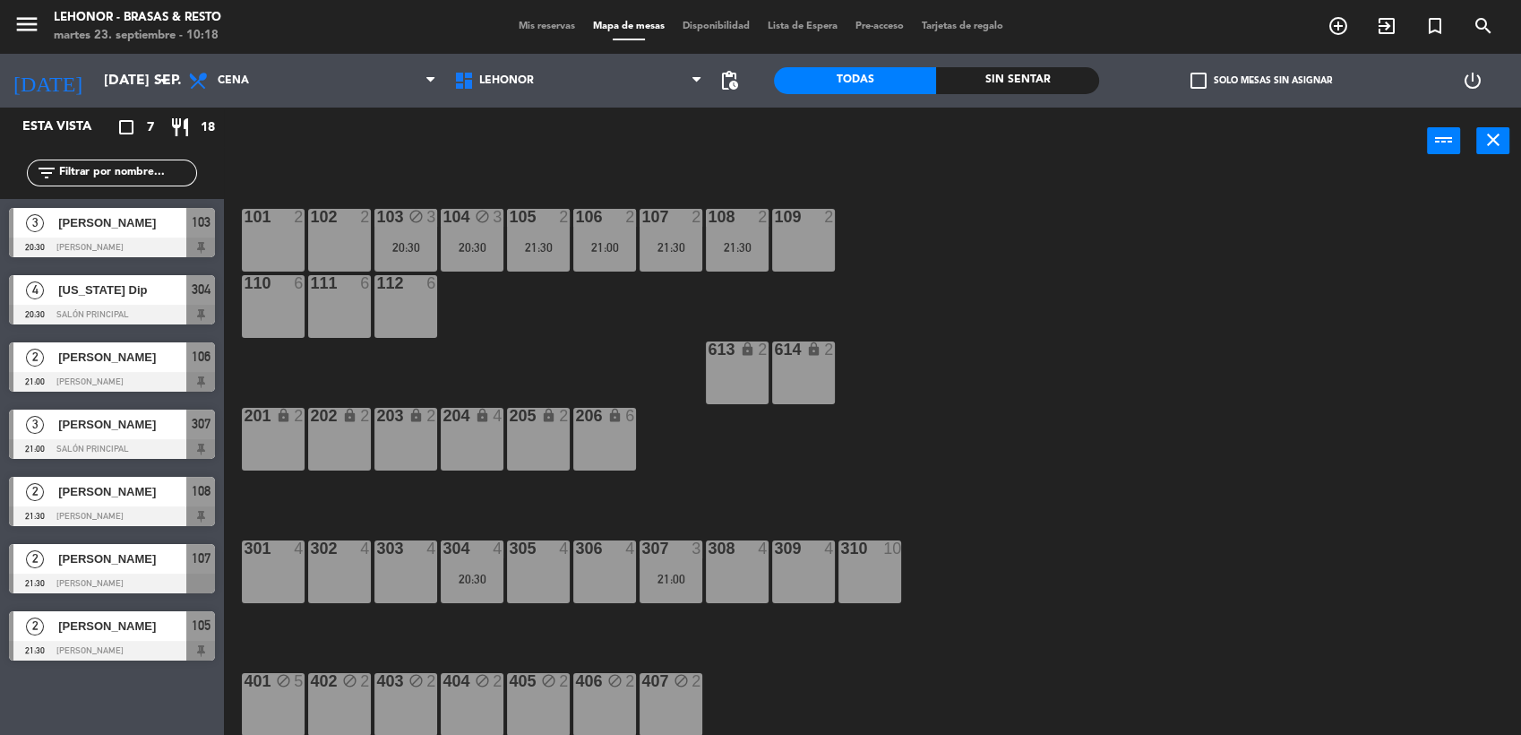
click at [530, 25] on span "Mis reservas" at bounding box center [547, 27] width 74 height 10
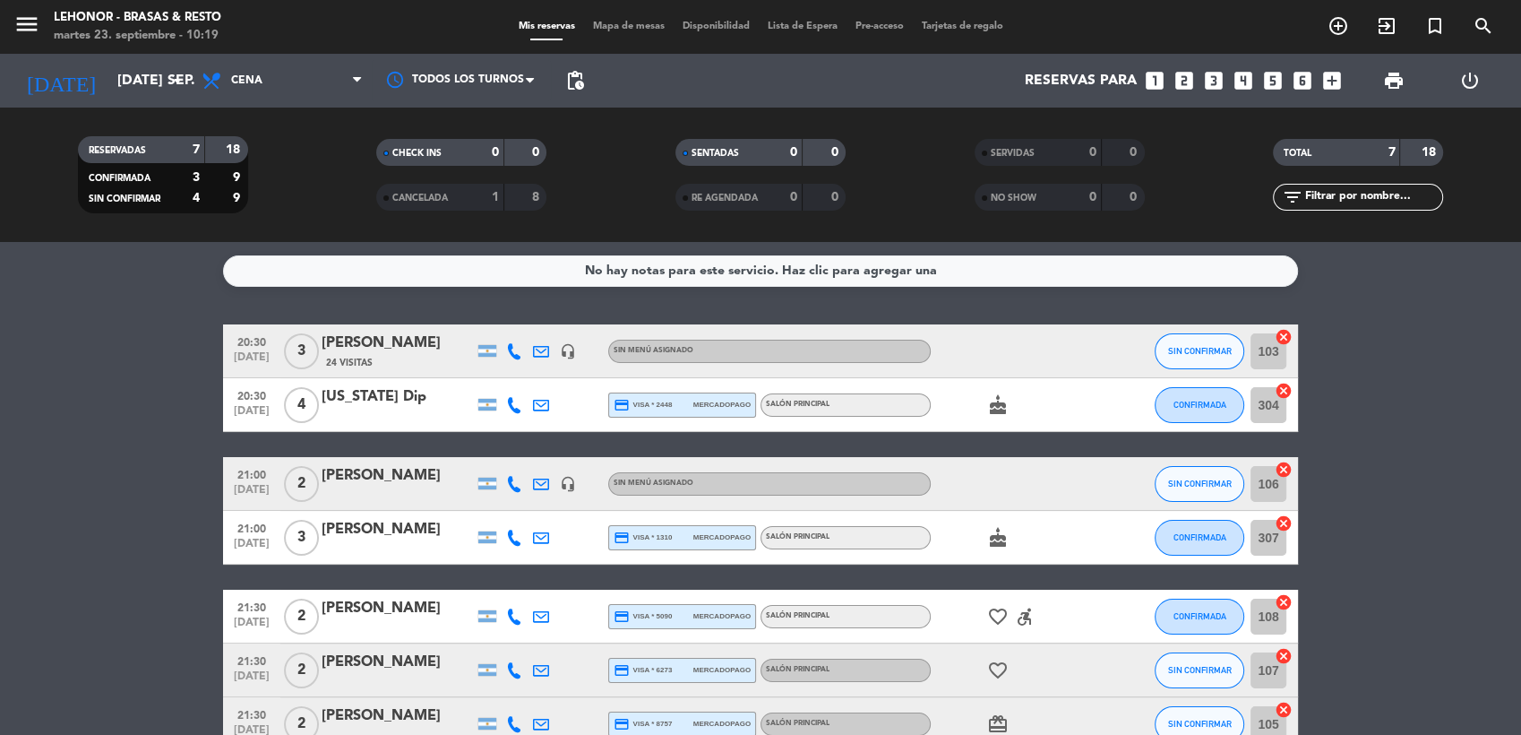
click at [480, 200] on div "1" at bounding box center [481, 197] width 36 height 21
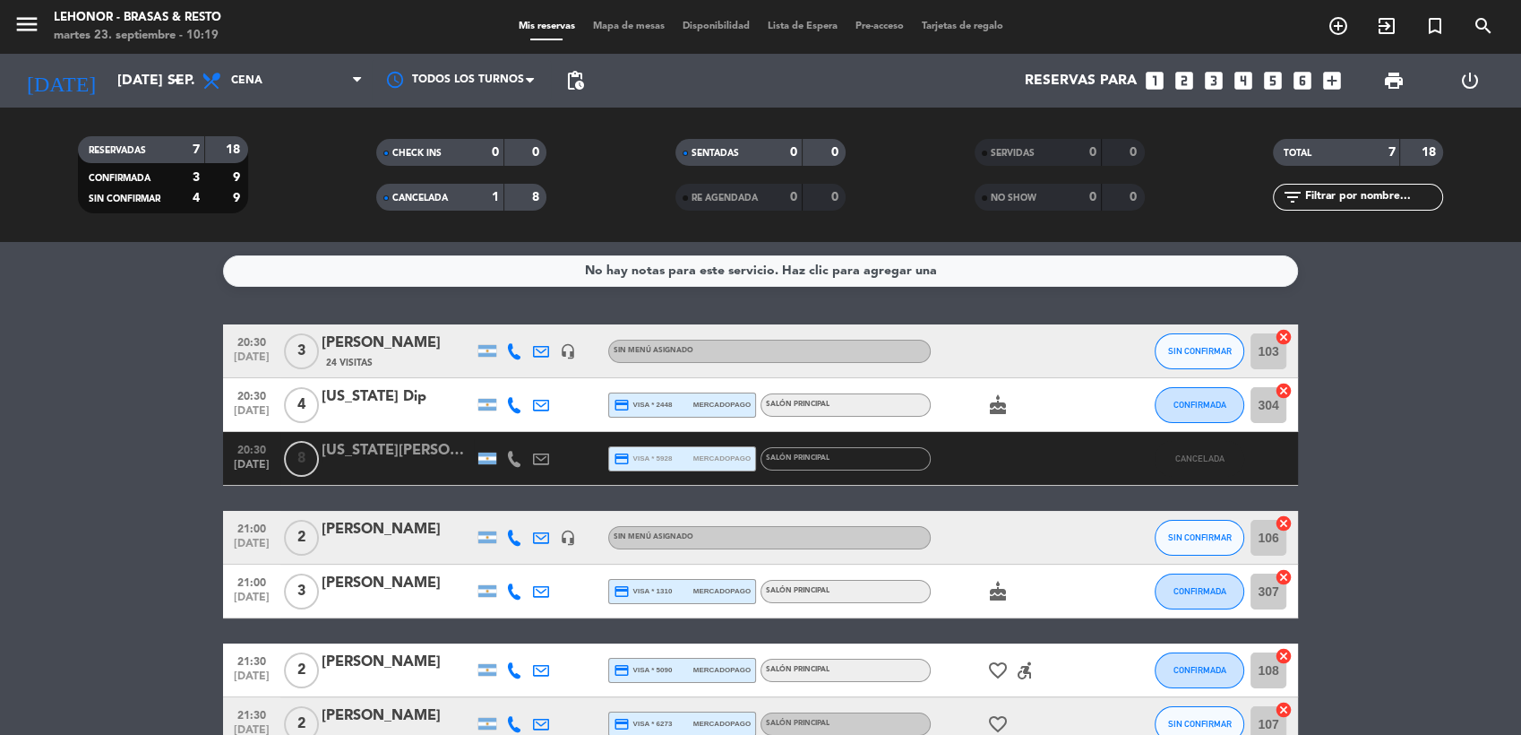
click at [603, 19] on div "Mis reservas Mapa de mesas Disponibilidad Lista de Espera Pre-acceso Tarjetas d…" at bounding box center [761, 27] width 503 height 16
click at [602, 22] on span "Mapa de mesas" at bounding box center [629, 27] width 90 height 10
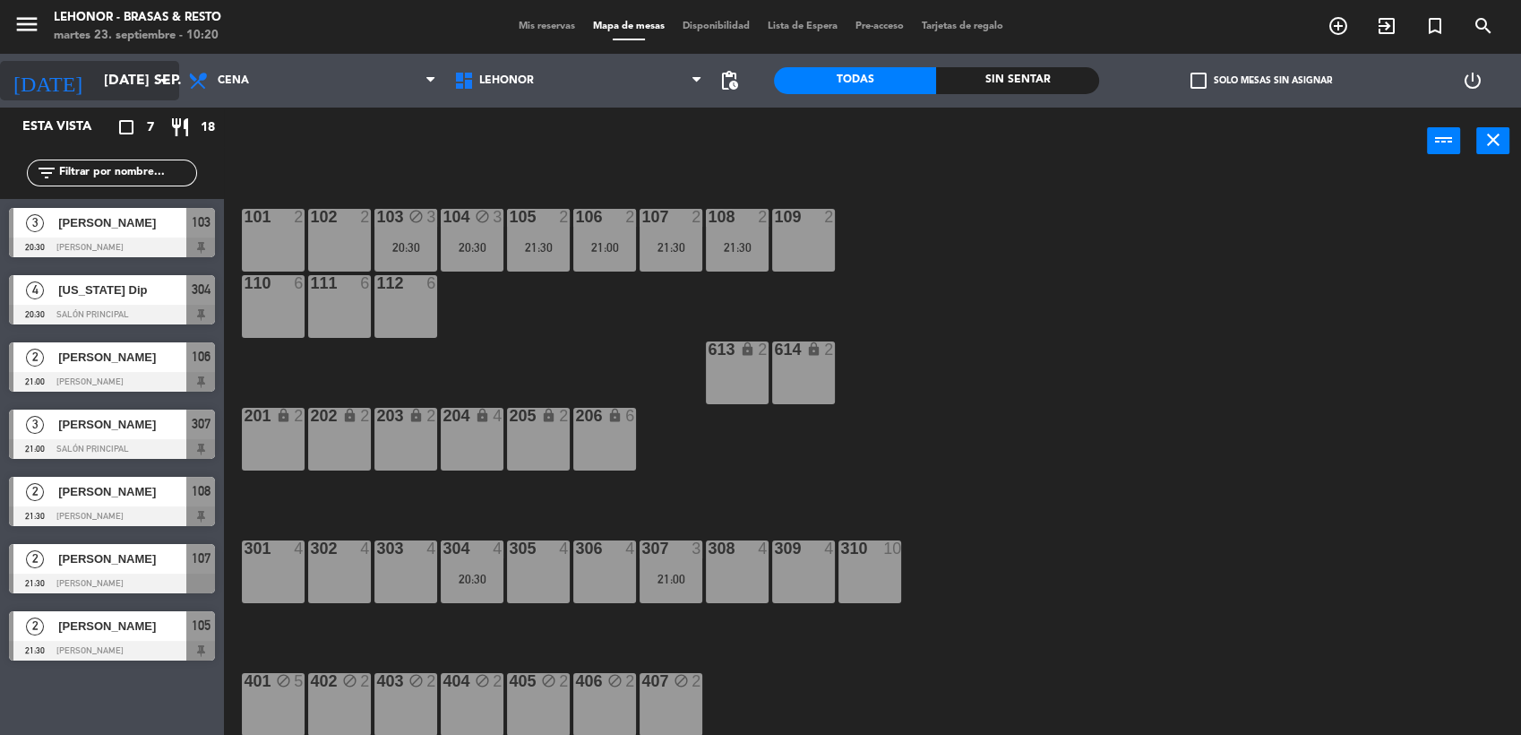
click at [145, 76] on input "[DATE] sep." at bounding box center [189, 81] width 189 height 35
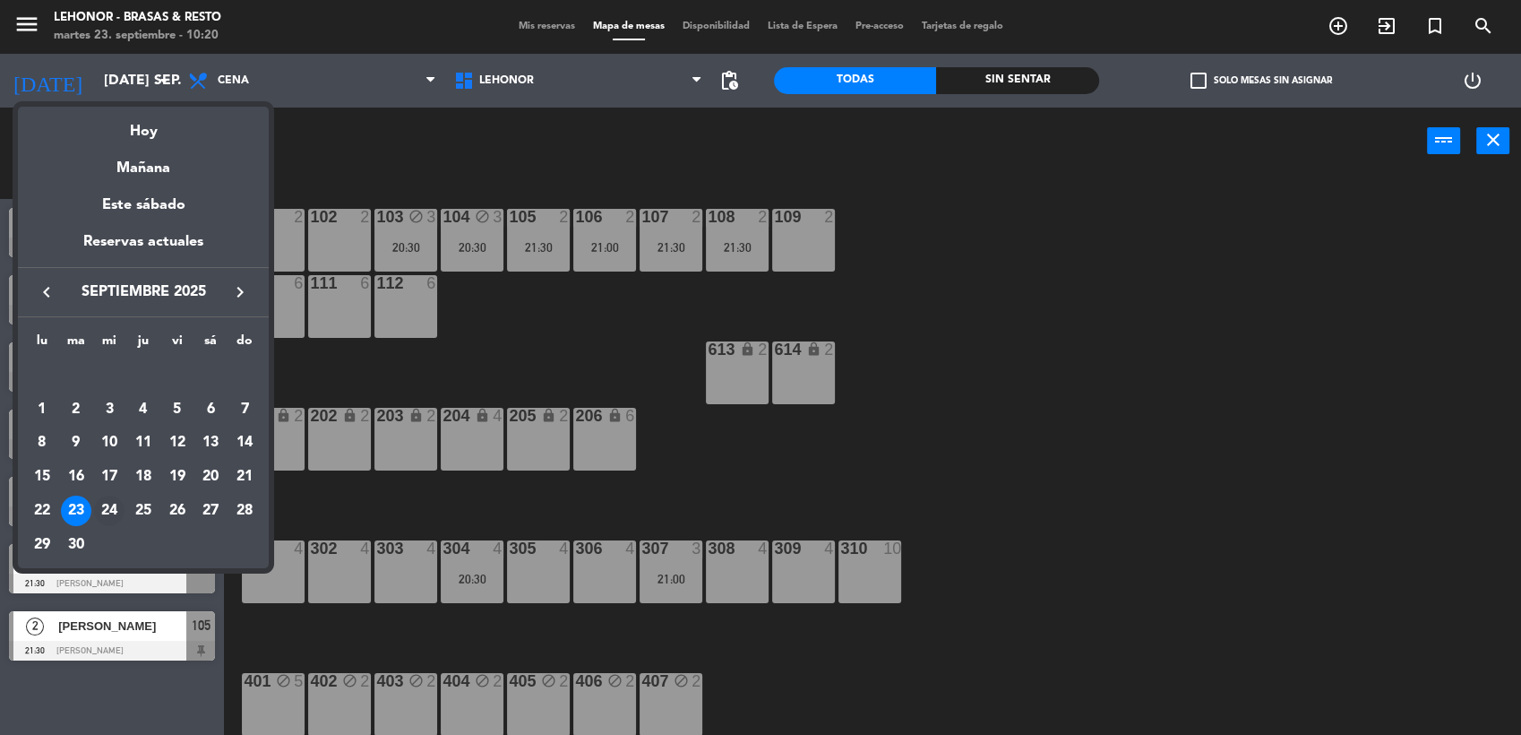
click at [108, 511] on div "24" at bounding box center [109, 510] width 30 height 30
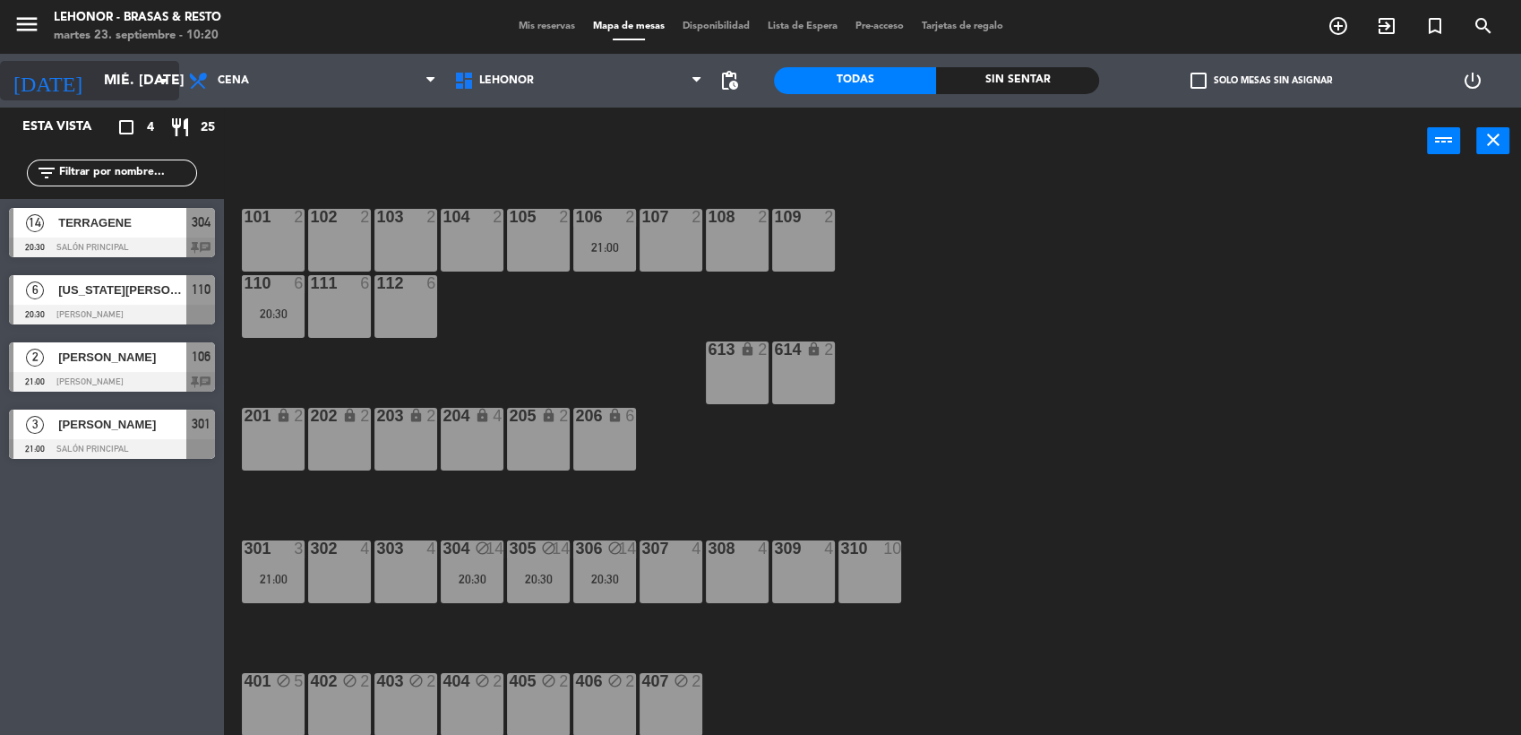
click at [158, 82] on icon "arrow_drop_down" at bounding box center [164, 81] width 22 height 22
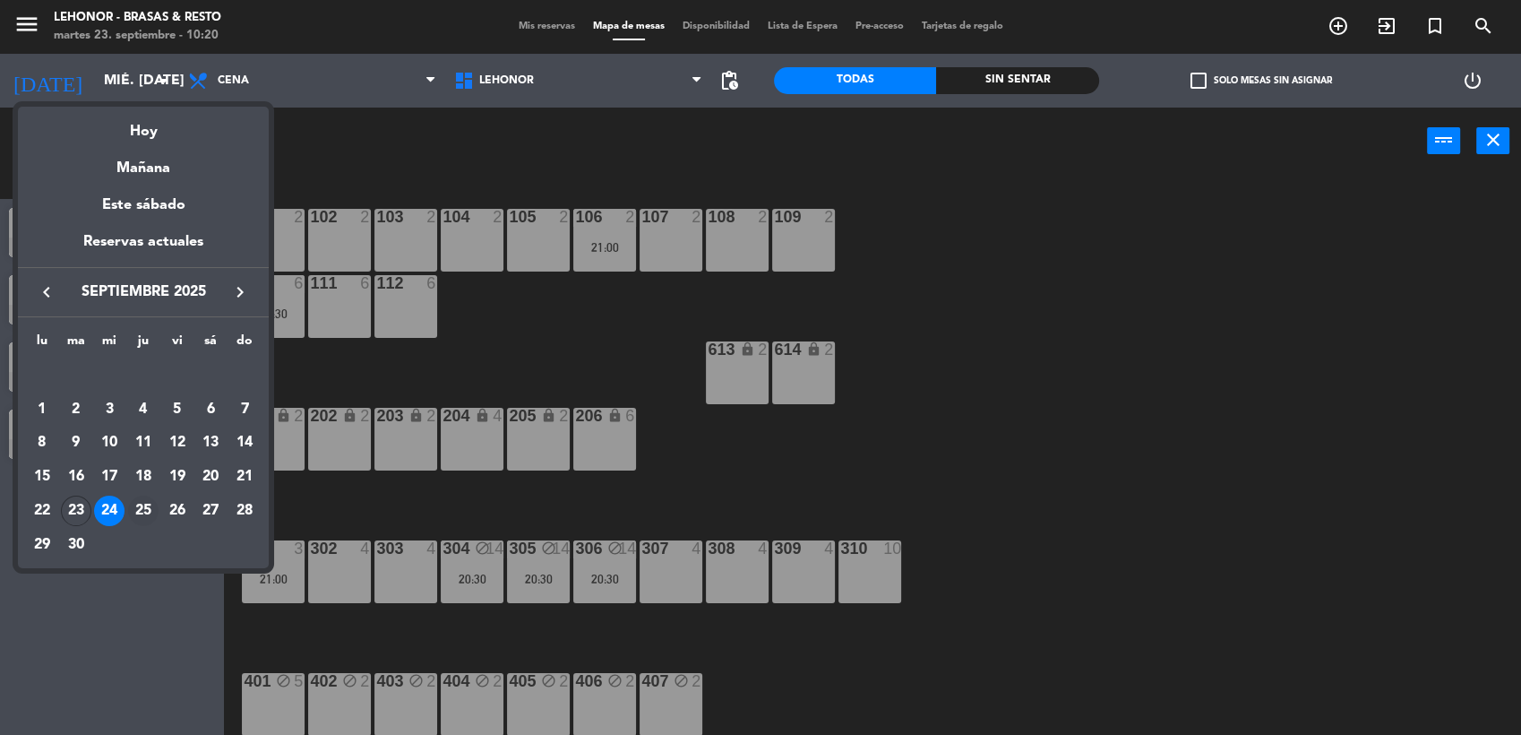
click at [136, 519] on div "25" at bounding box center [143, 510] width 30 height 30
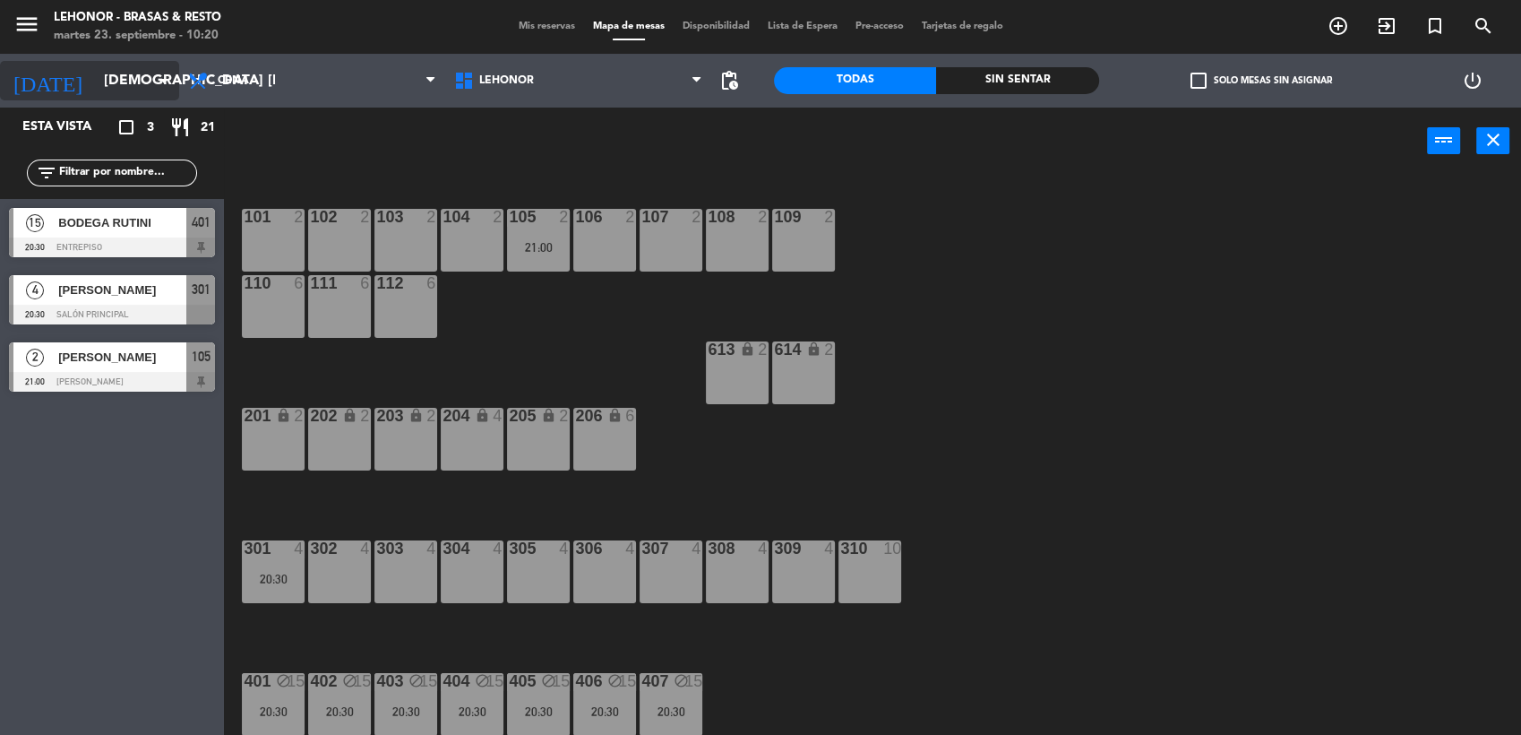
click at [158, 79] on icon "arrow_drop_down" at bounding box center [164, 81] width 22 height 22
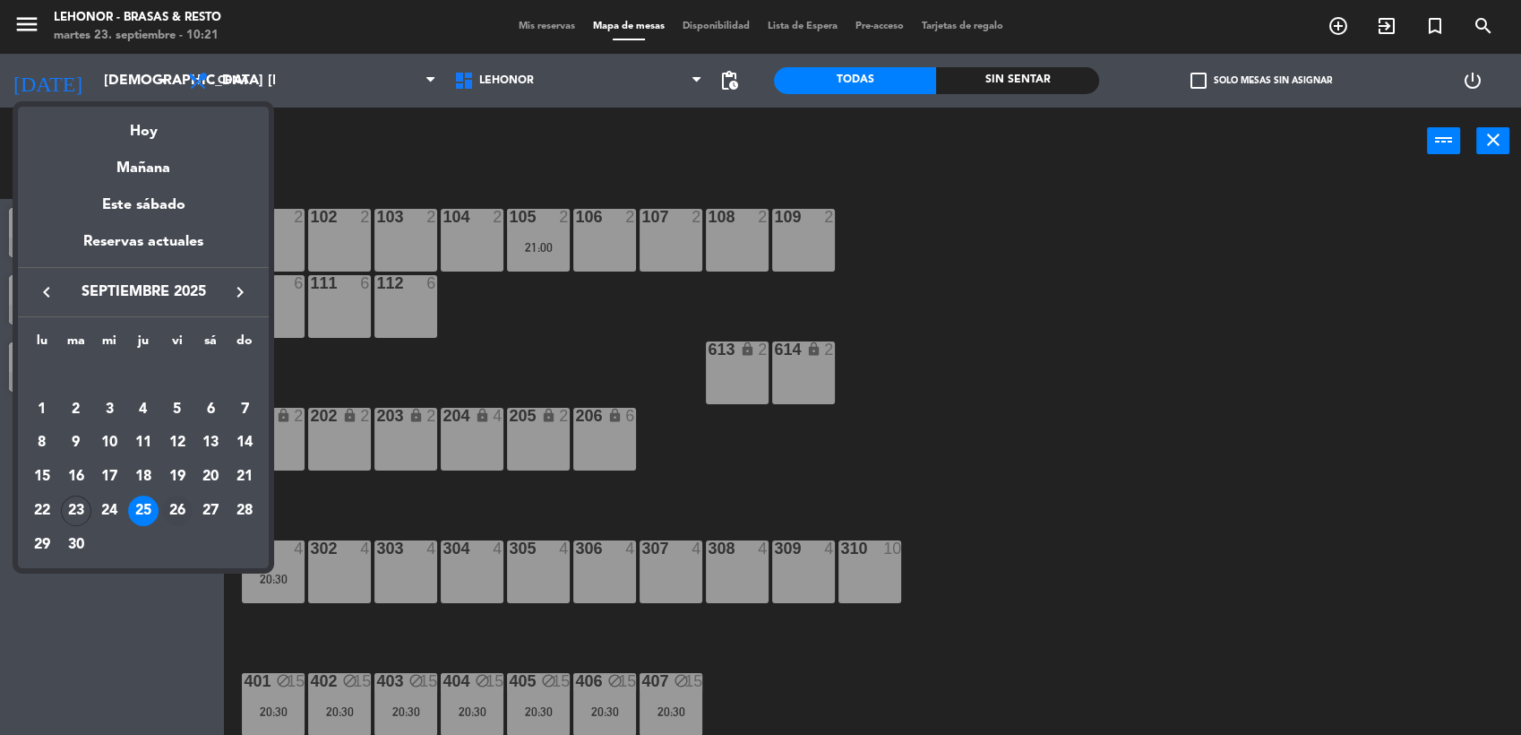
click at [170, 511] on div "26" at bounding box center [177, 510] width 30 height 30
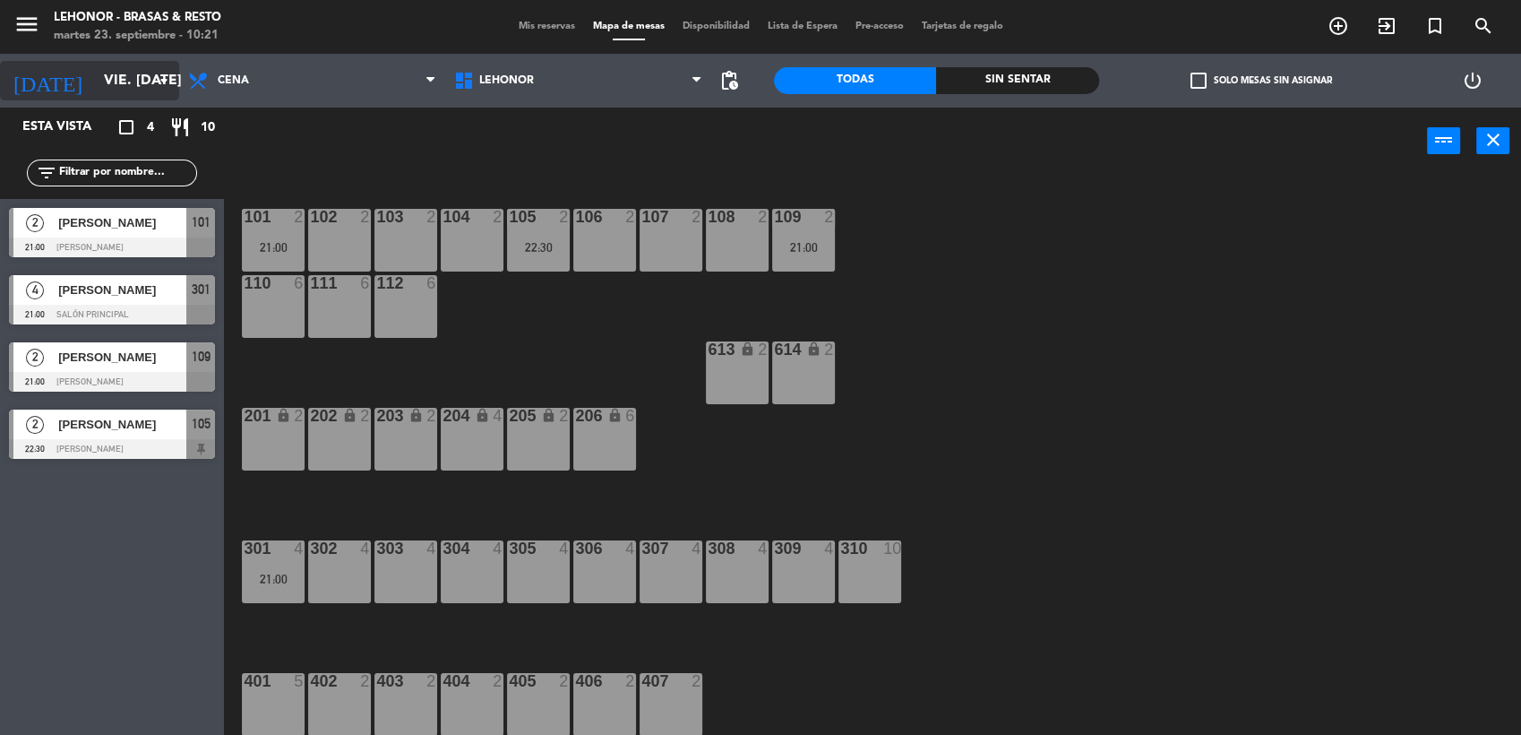
click at [125, 72] on input "vie. [DATE]" at bounding box center [189, 81] width 189 height 35
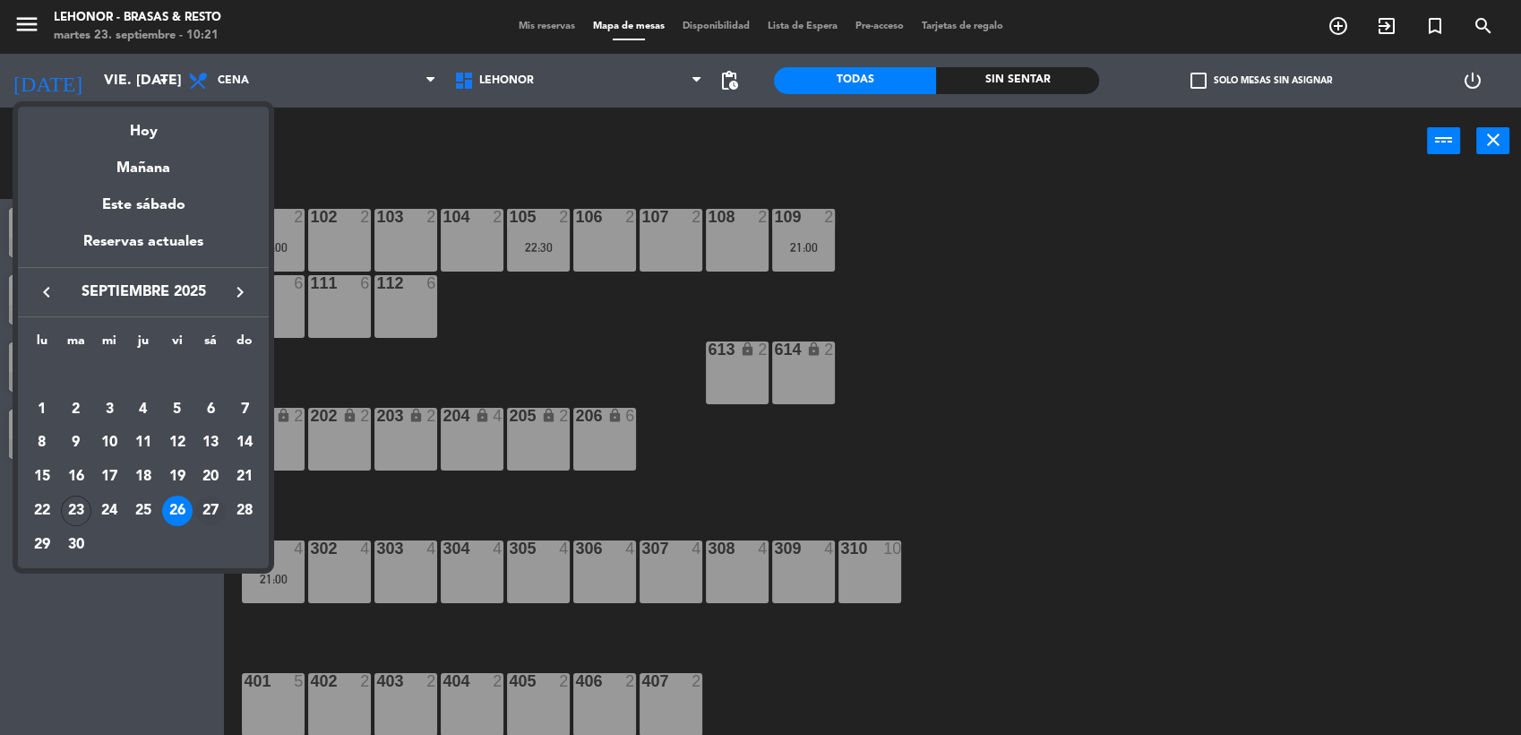
click at [204, 512] on div "27" at bounding box center [210, 510] width 30 height 30
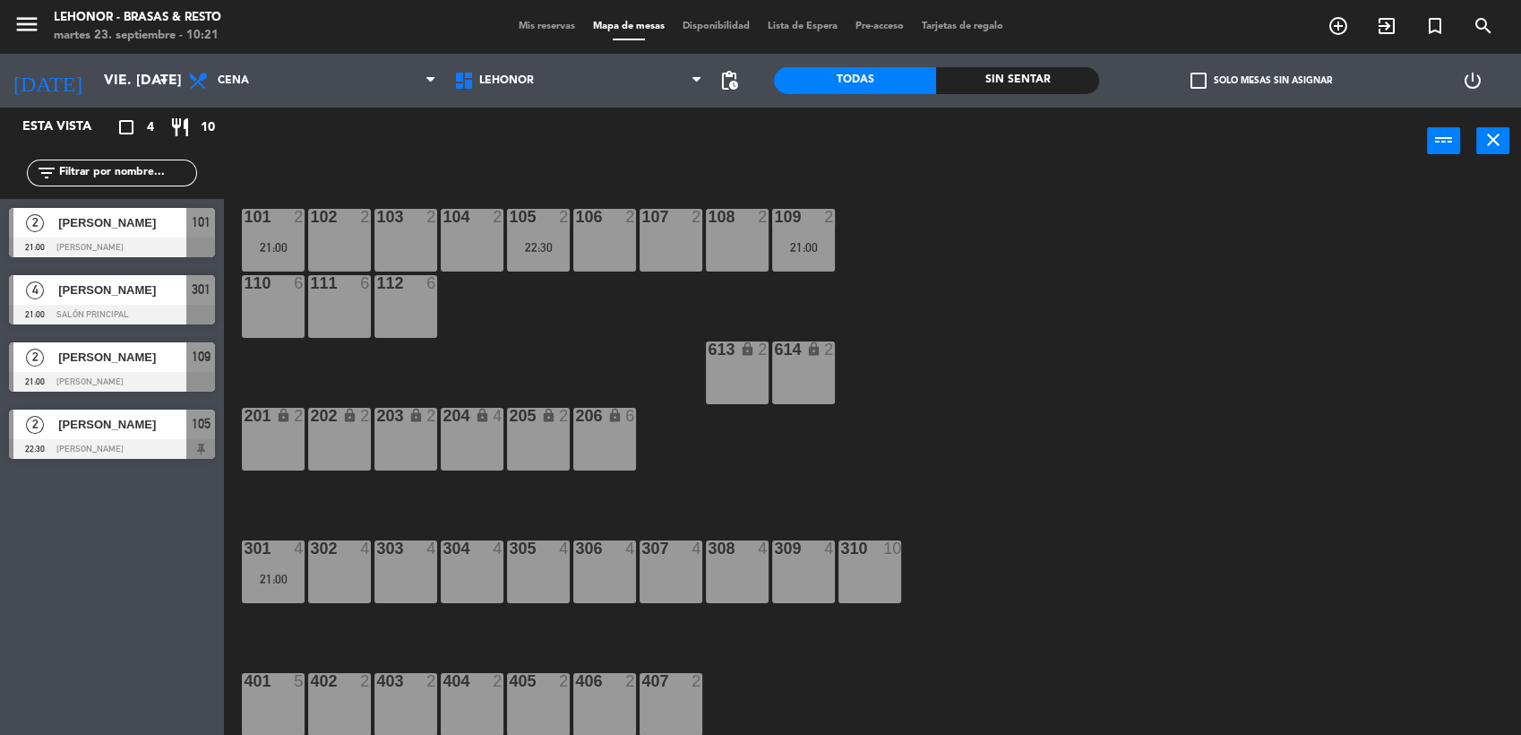
type input "sáb. [DATE]"
